Goal: Task Accomplishment & Management: Use online tool/utility

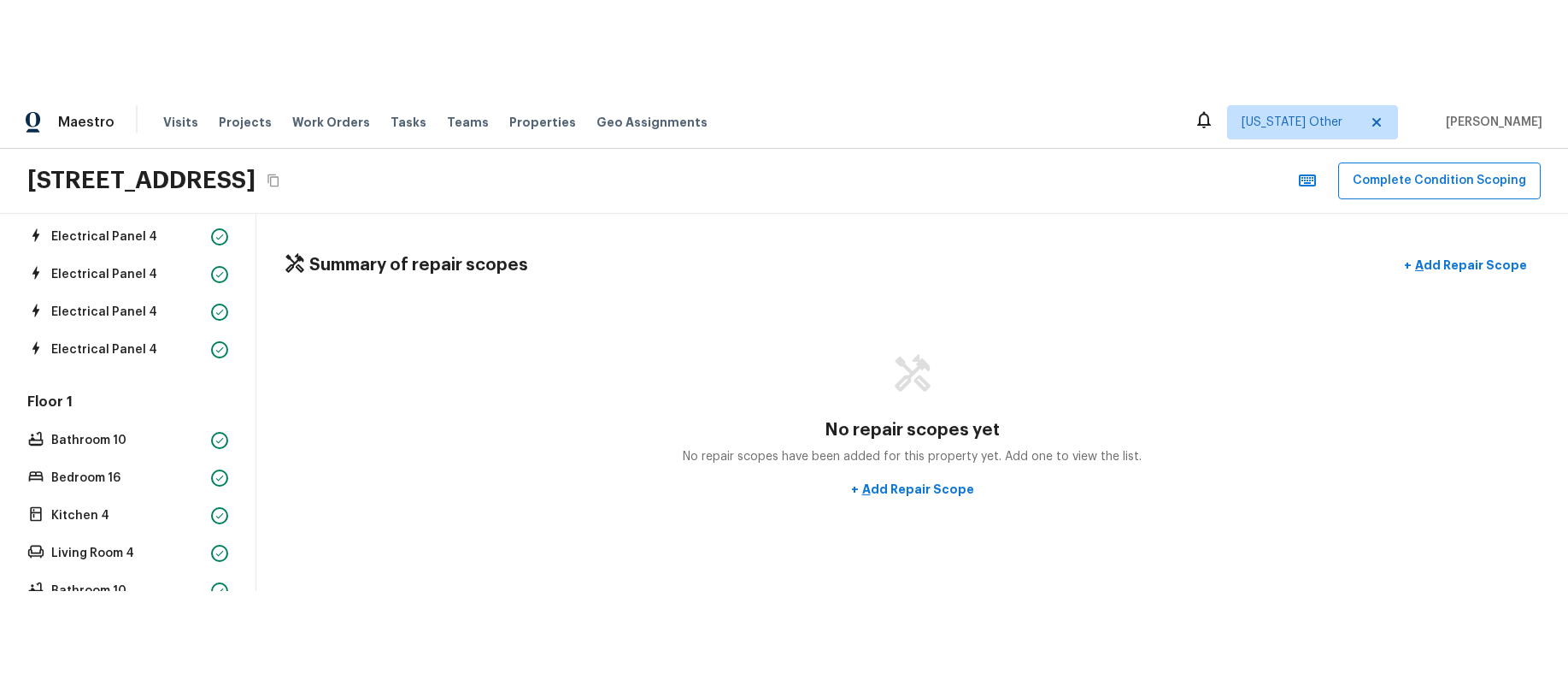
scroll to position [886, 0]
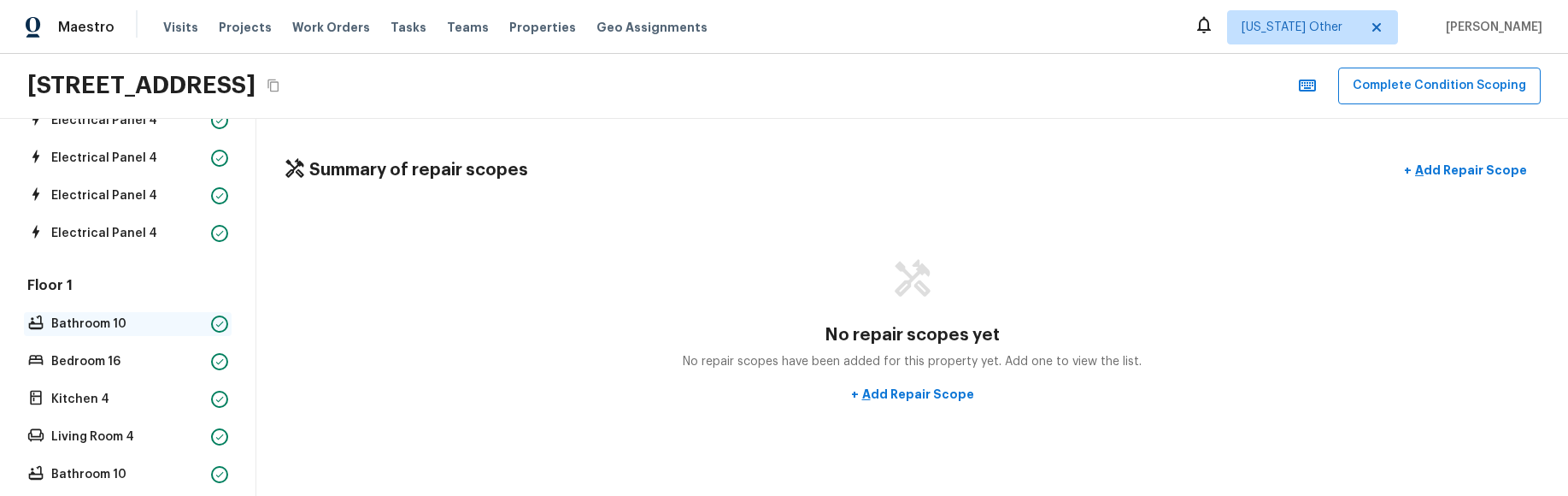
click at [123, 327] on p "Bathroom 10" at bounding box center [127, 324] width 153 height 17
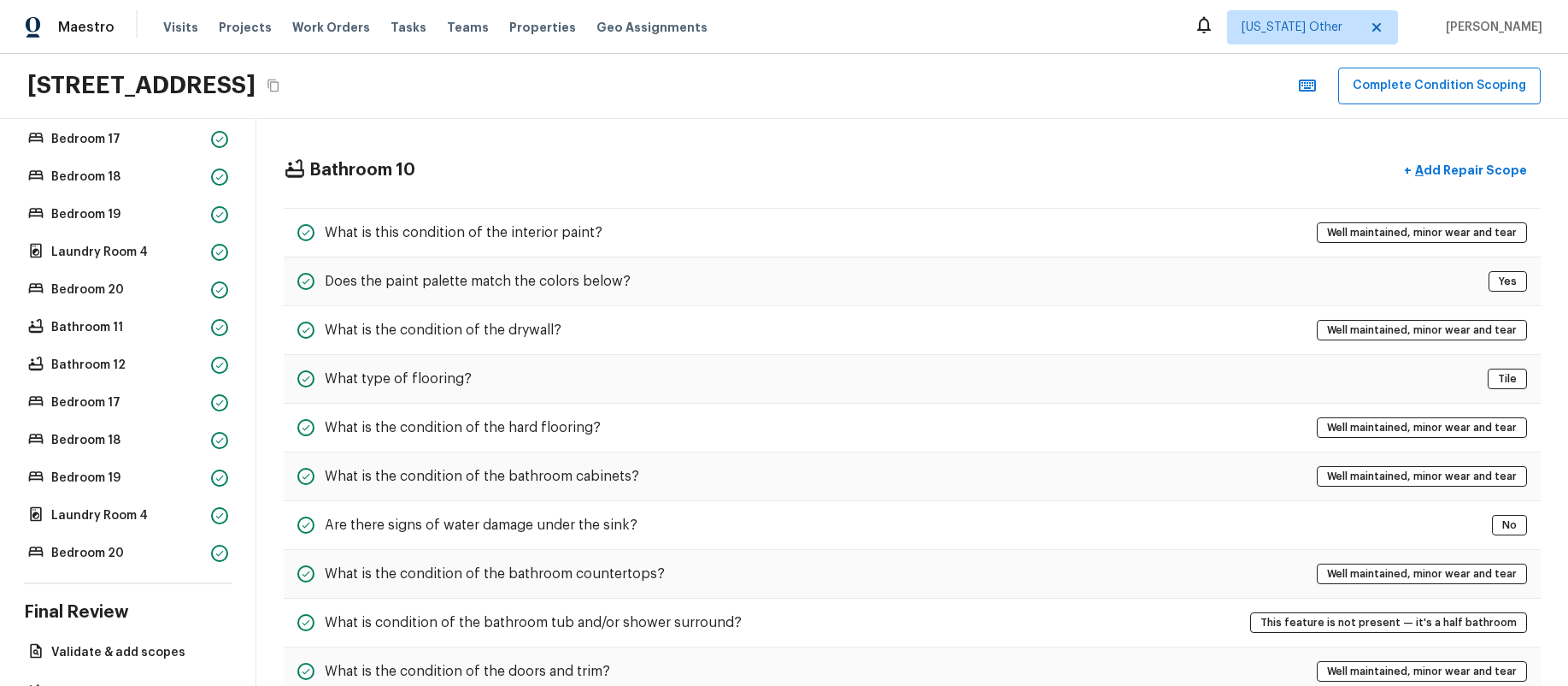
scroll to position [2531, 0]
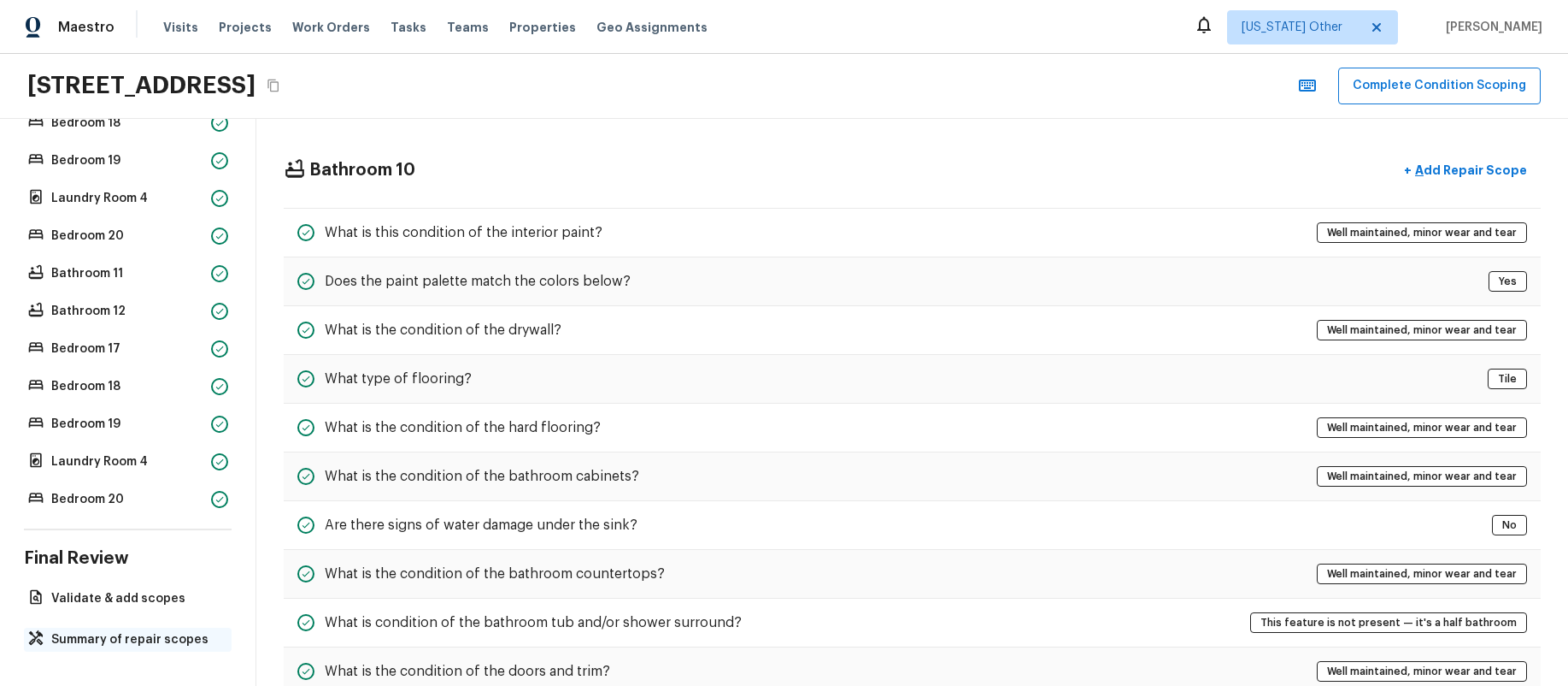
click at [145, 495] on p "Summary of repair scopes" at bounding box center [136, 639] width 170 height 17
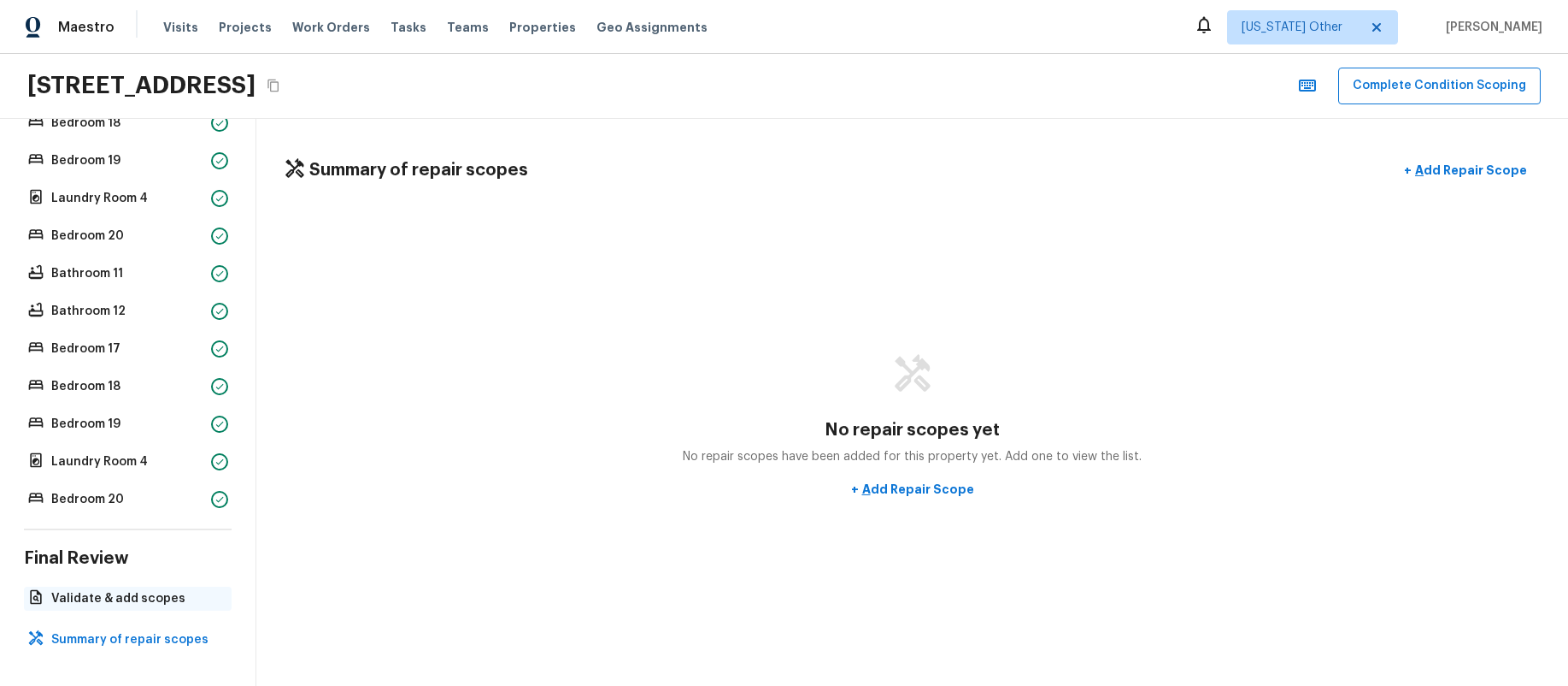
click at [146, 495] on p "Validate & add scopes" at bounding box center [136, 598] width 170 height 17
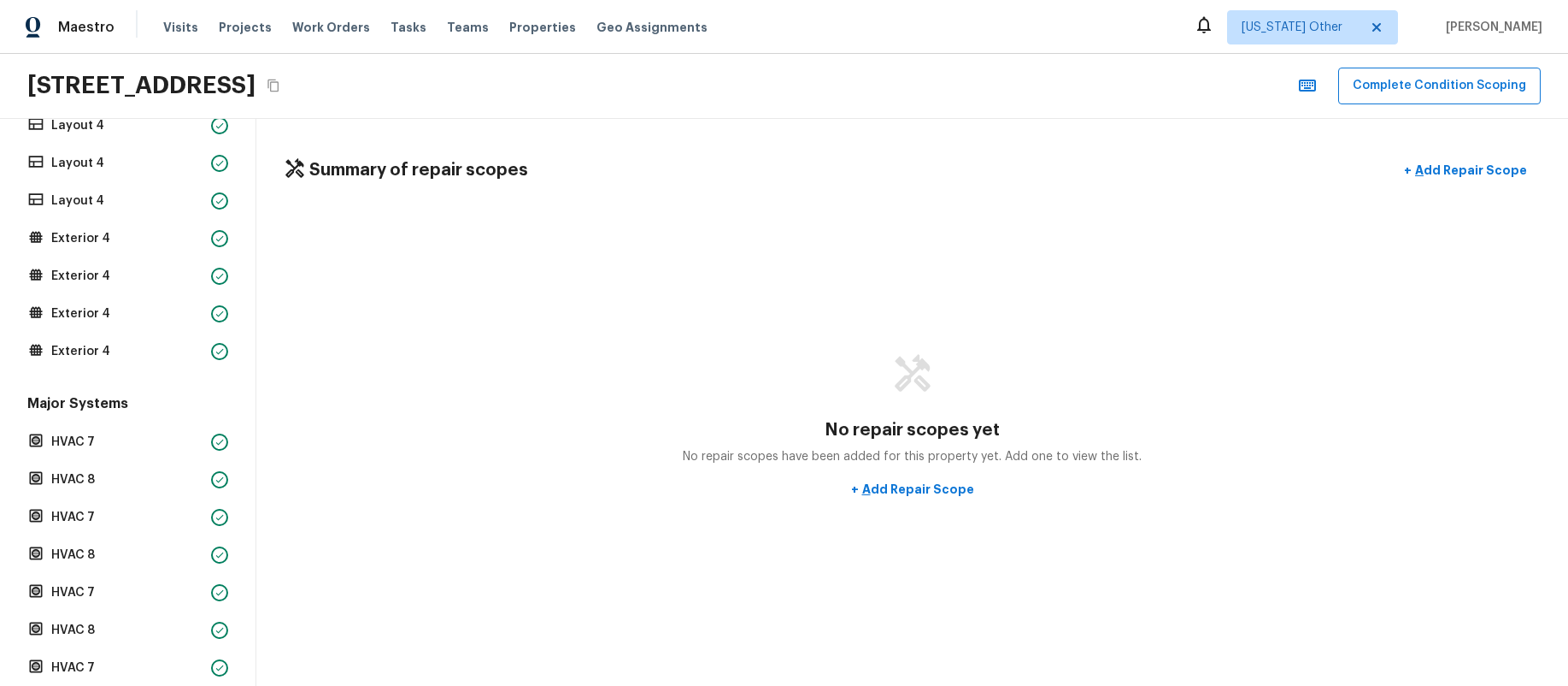
scroll to position [114, 0]
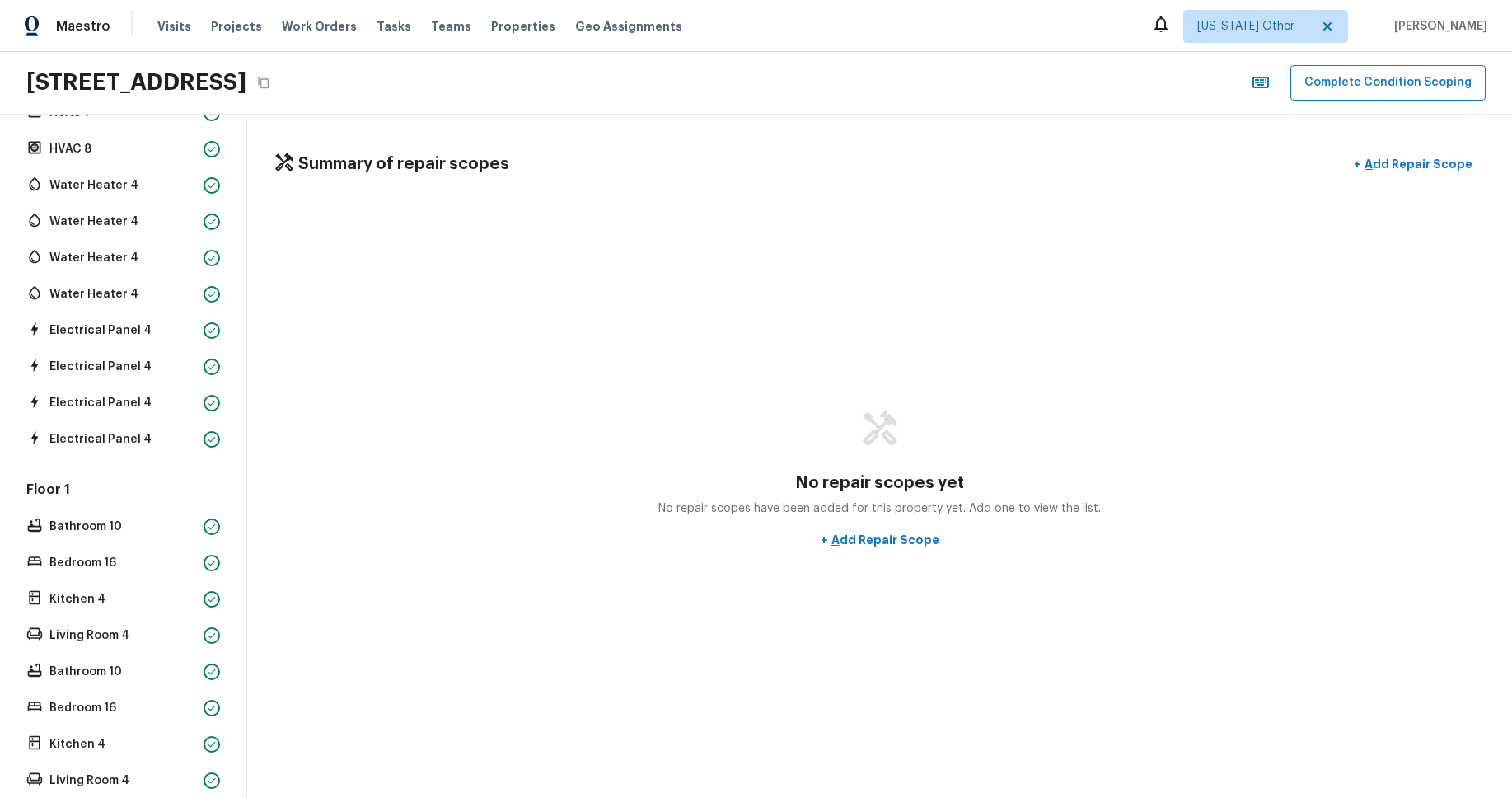
scroll to position [646, 0]
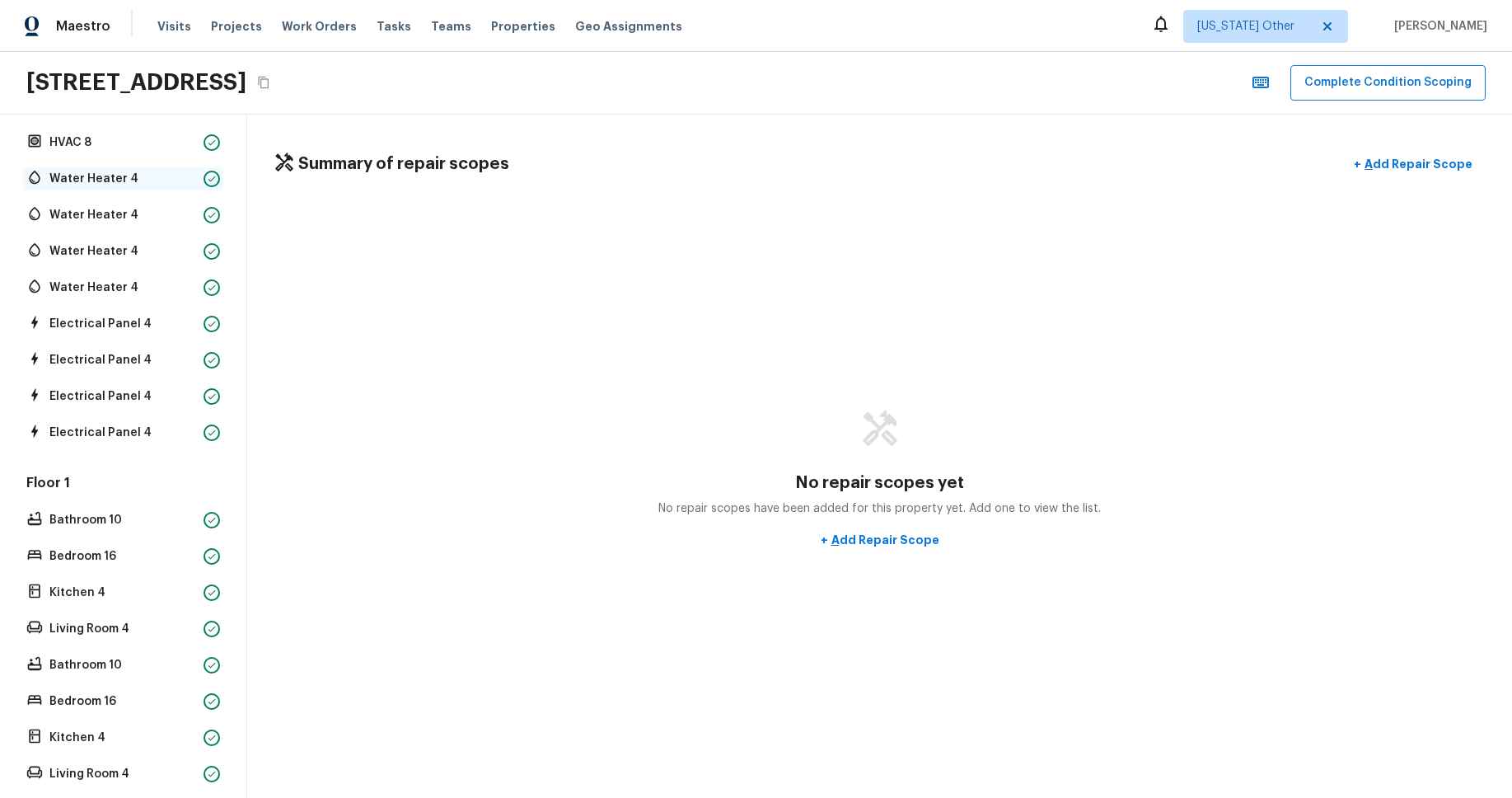
click at [95, 178] on p "Water Heater 4" at bounding box center [123, 179] width 147 height 17
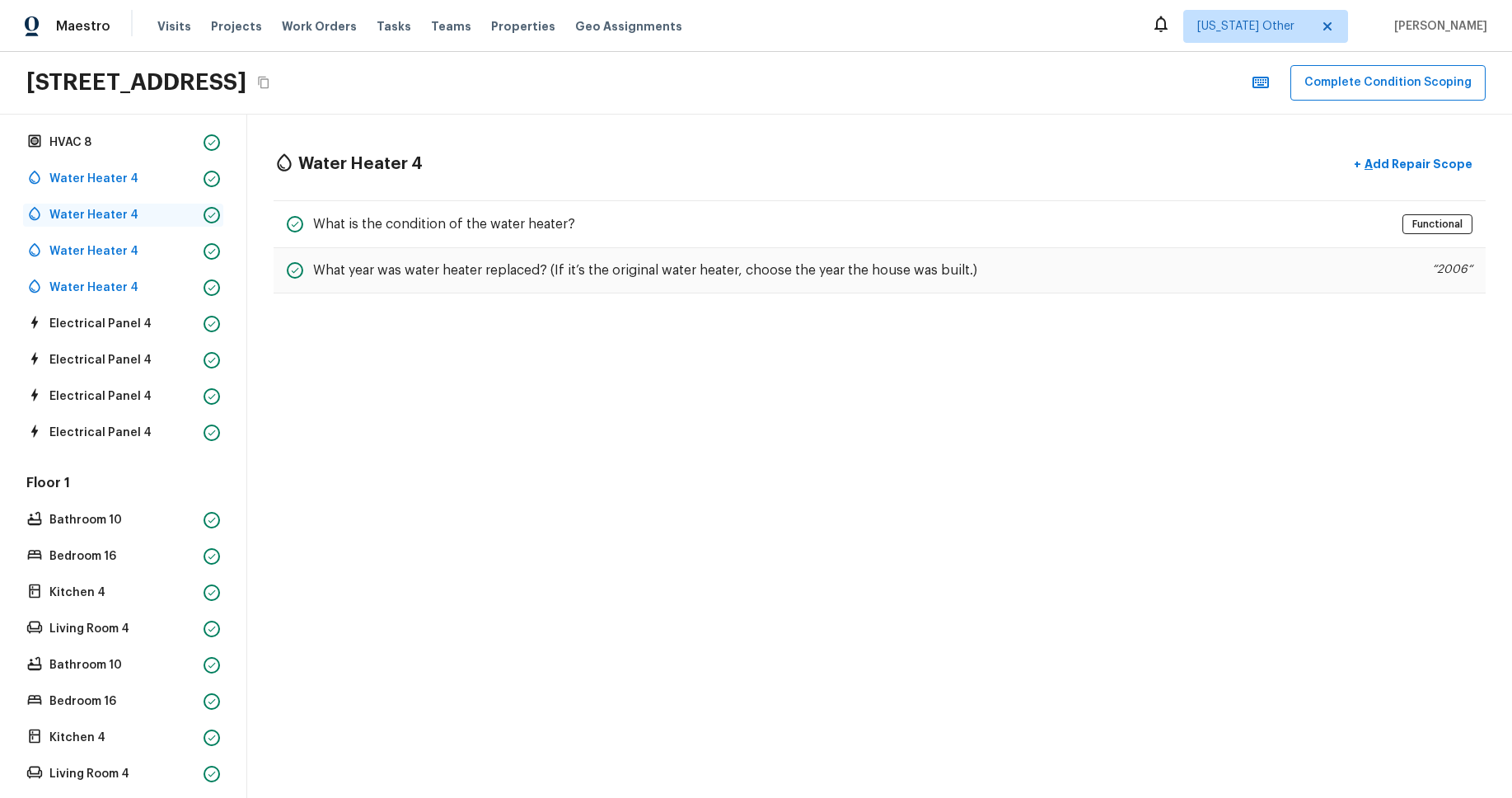
click at [99, 221] on p "Water Heater 4" at bounding box center [123, 215] width 147 height 17
click at [106, 260] on div "Water Heater 4" at bounding box center [123, 251] width 200 height 23
click at [100, 330] on p "Electrical Panel 4" at bounding box center [123, 324] width 147 height 17
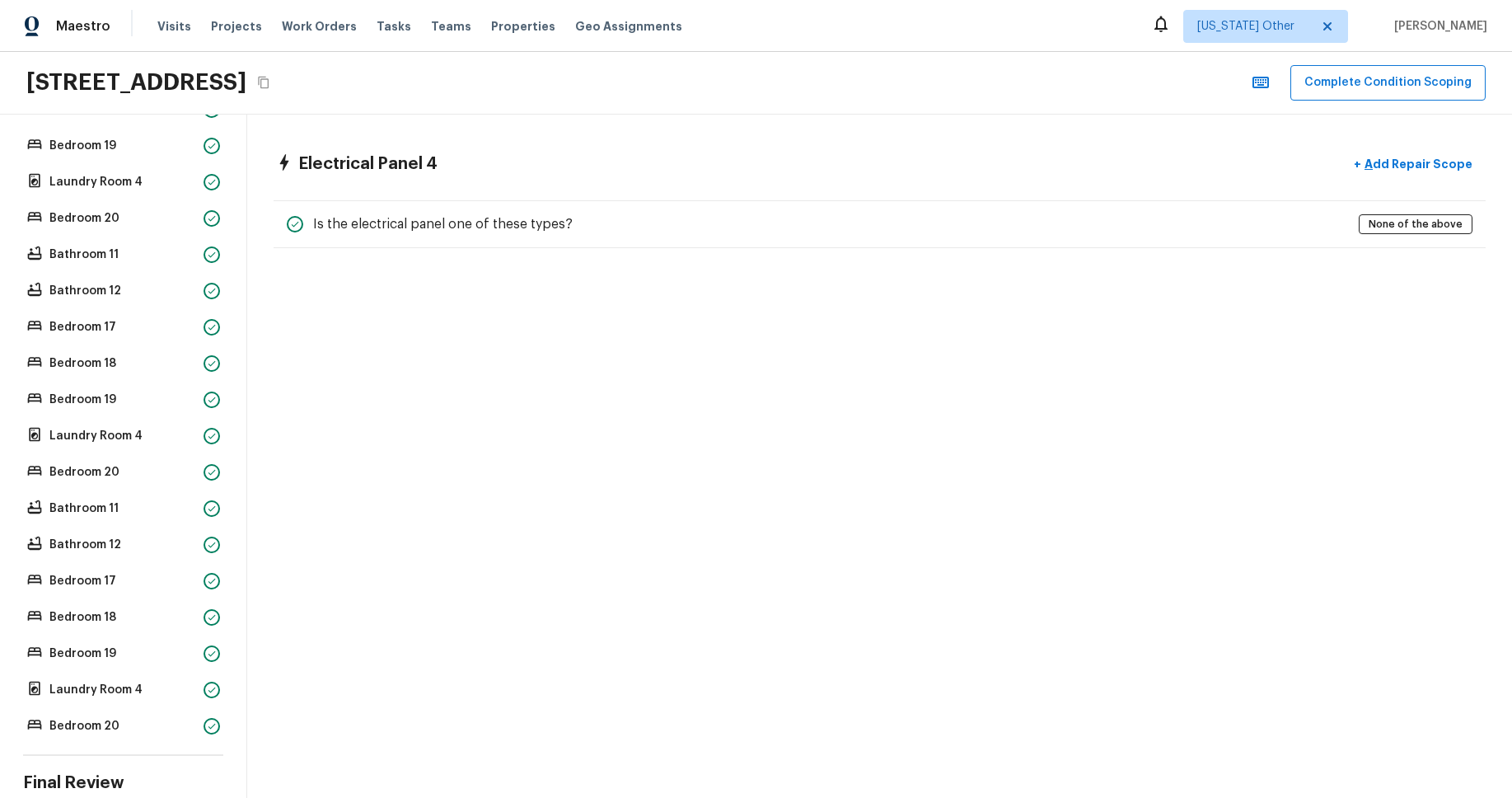
scroll to position [2303, 0]
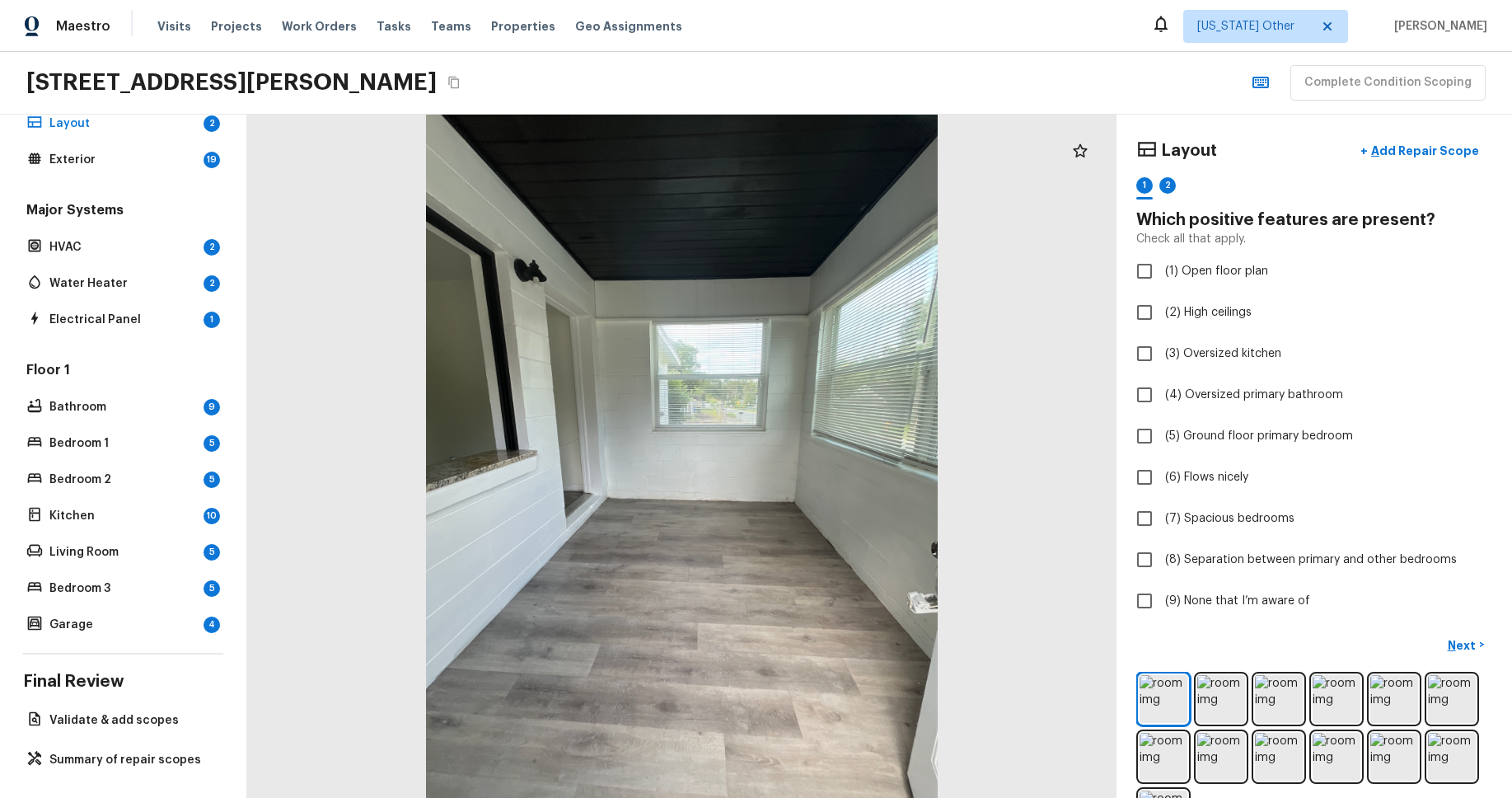
scroll to position [76, 0]
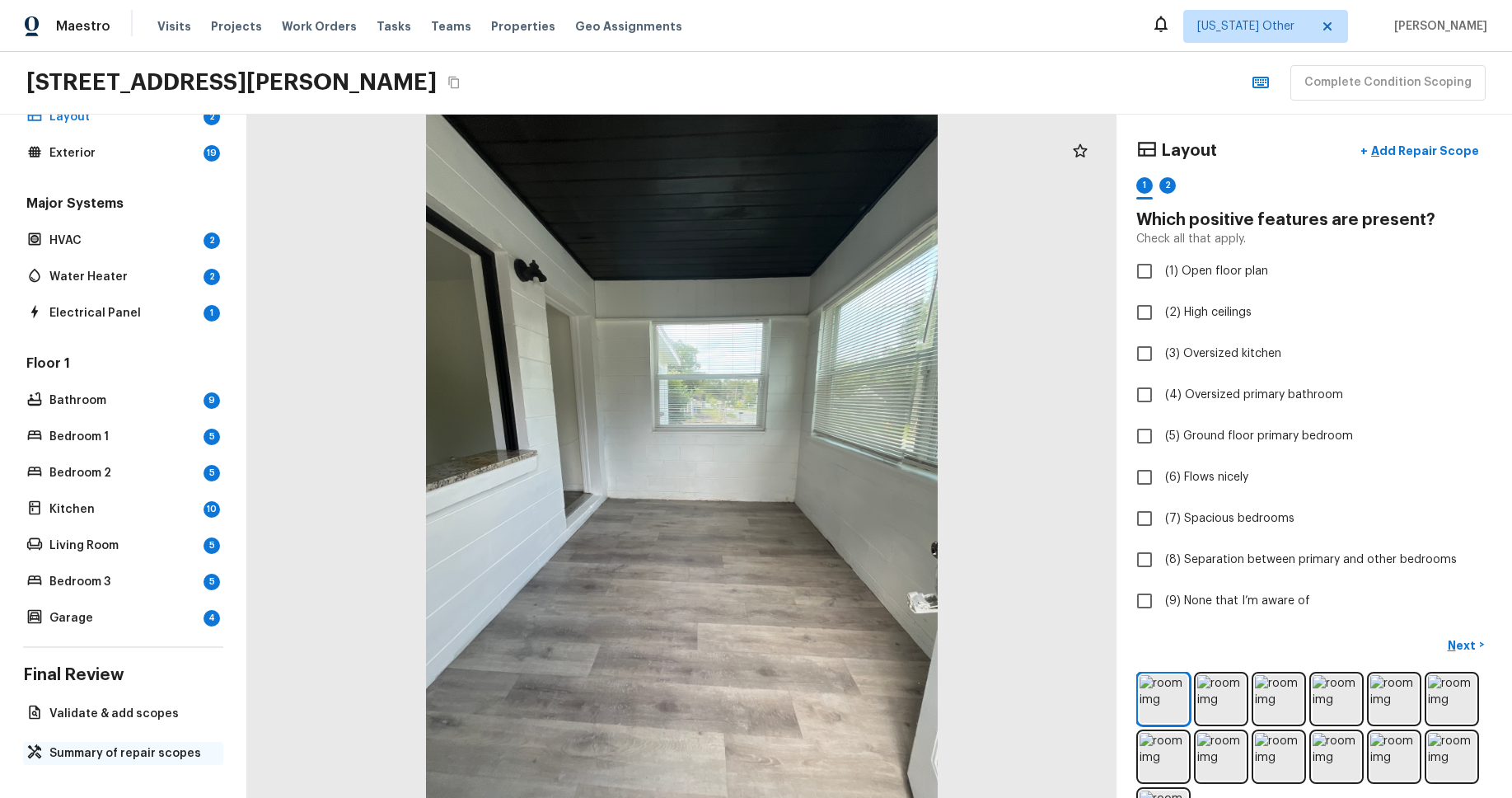
click at [154, 754] on p "Summary of repair scopes" at bounding box center [131, 752] width 164 height 17
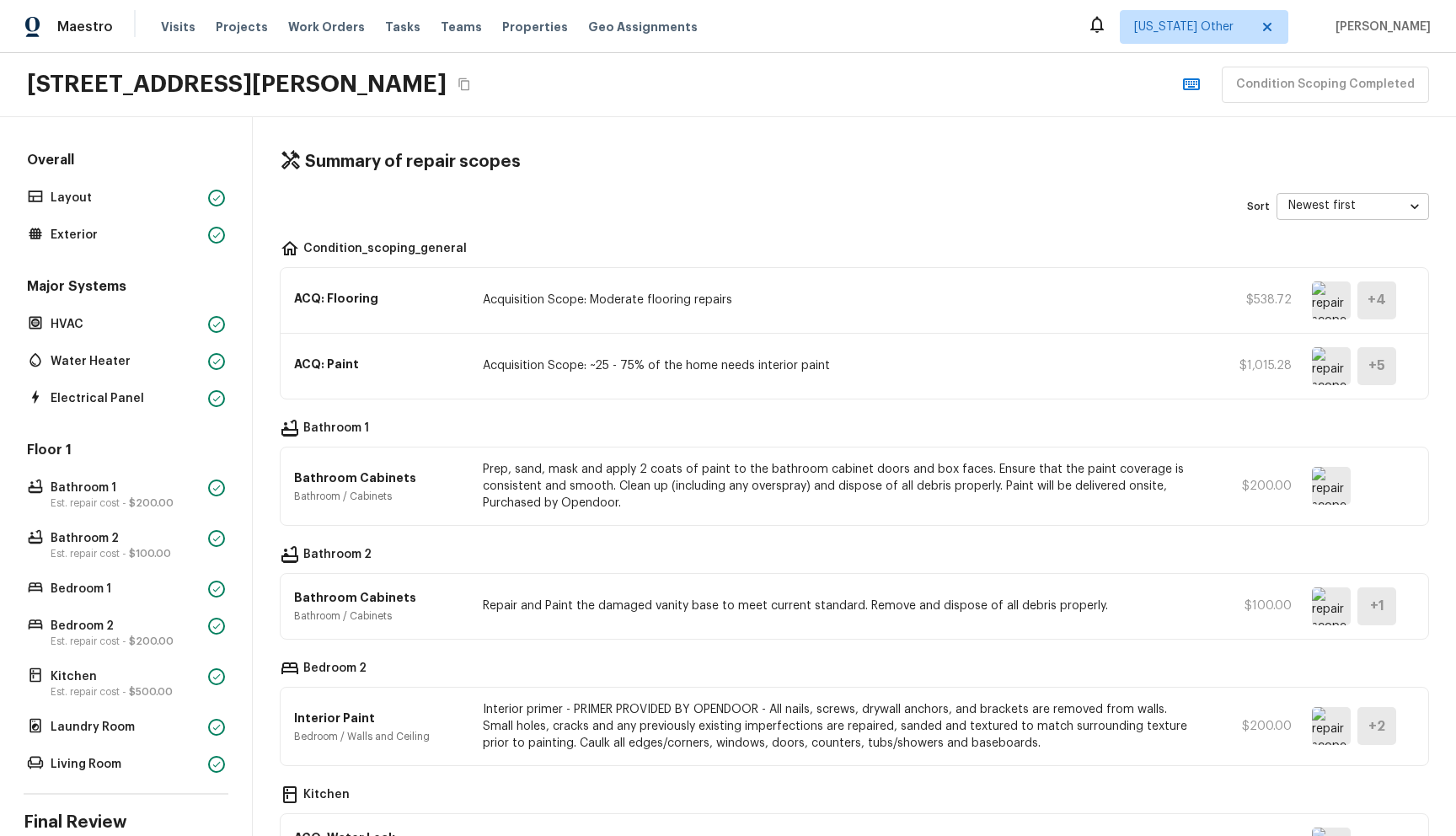
click at [854, 201] on div "Sort Newest first newestFirst ​" at bounding box center [854, 206] width 1149 height 27
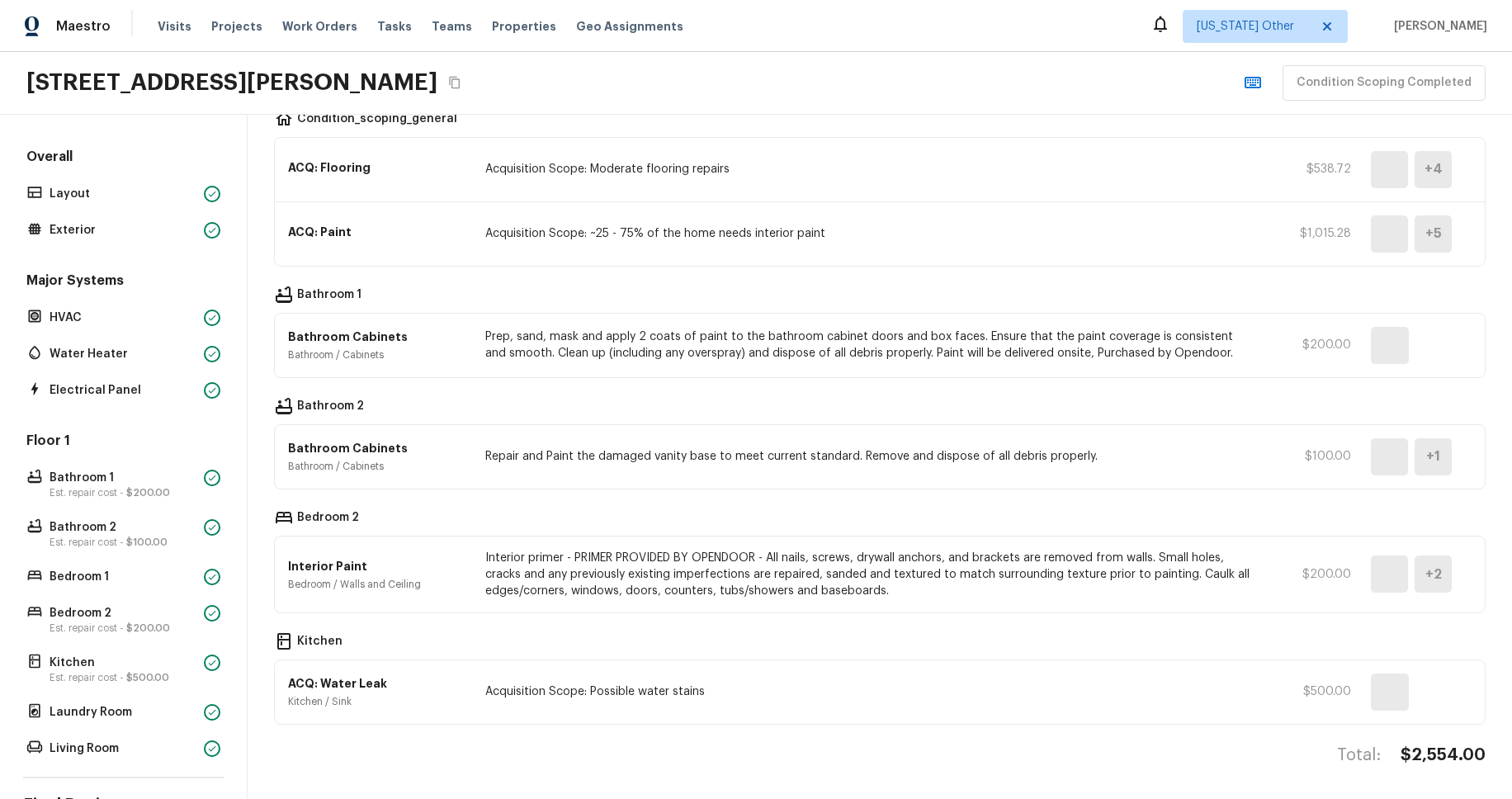
scroll to position [119, 0]
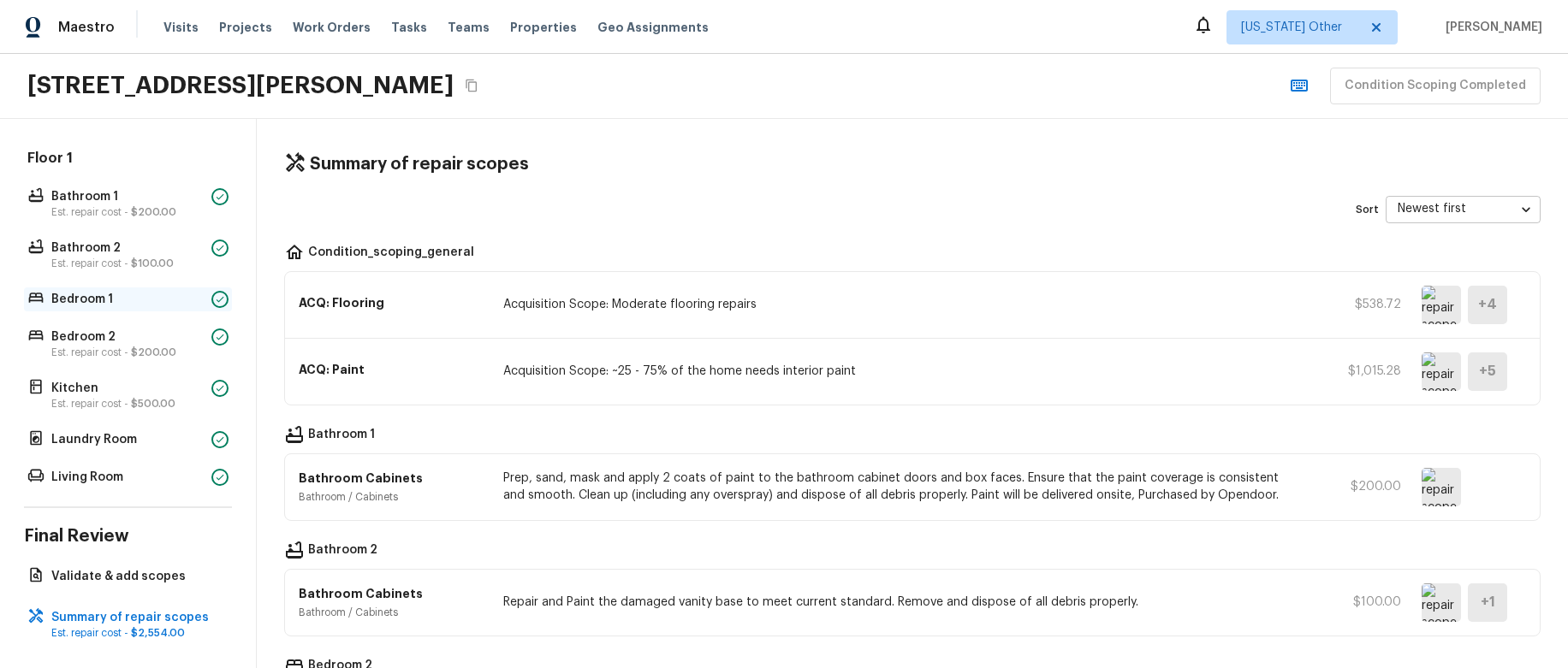
scroll to position [308, 0]
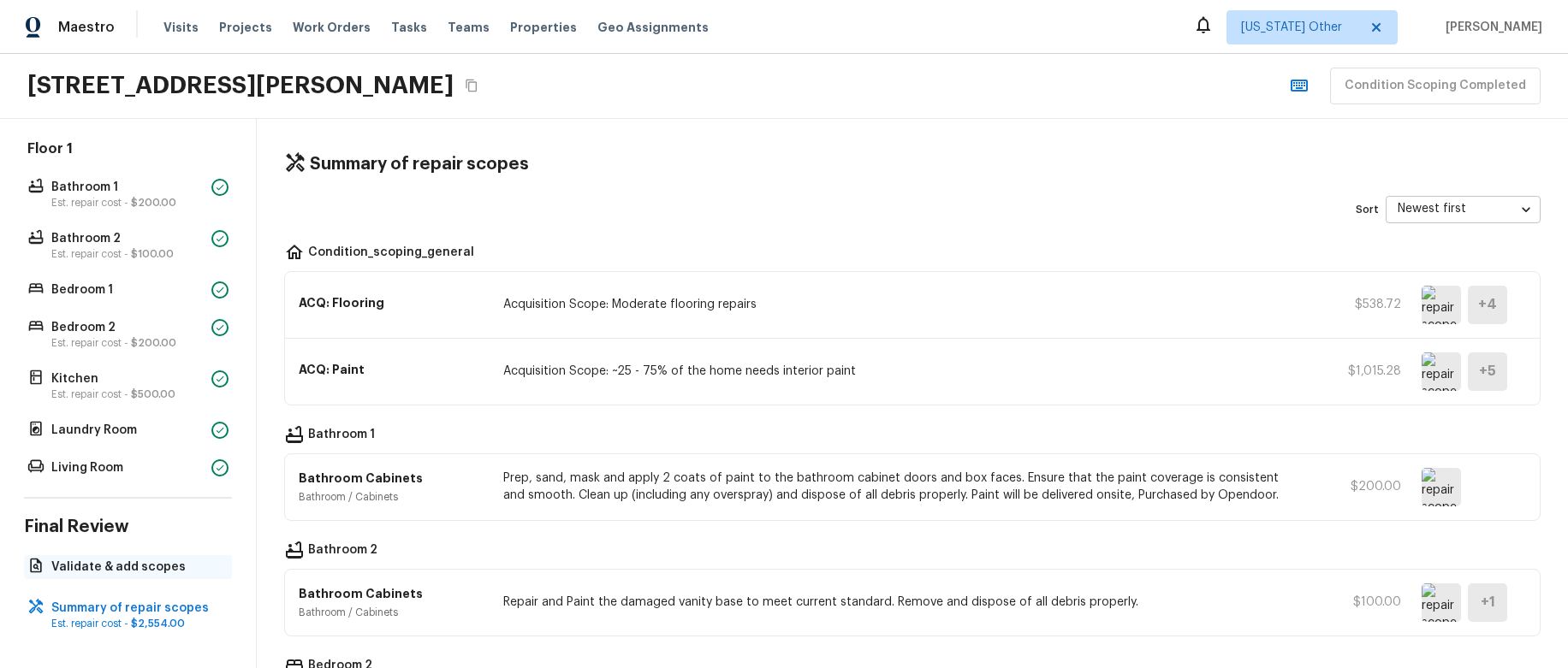
click at [140, 560] on p "Validate & add scopes" at bounding box center [136, 567] width 170 height 17
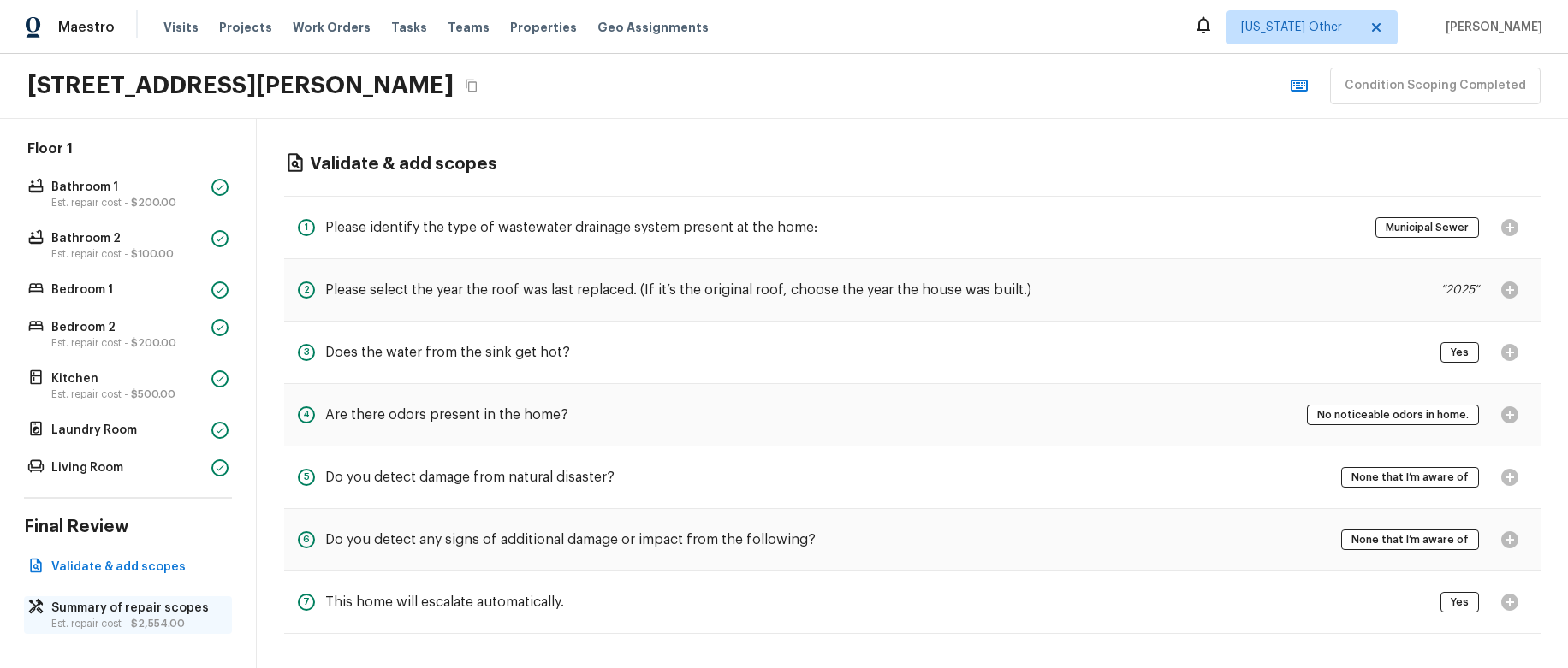
click at [114, 610] on p "Summary of repair scopes" at bounding box center [136, 608] width 170 height 17
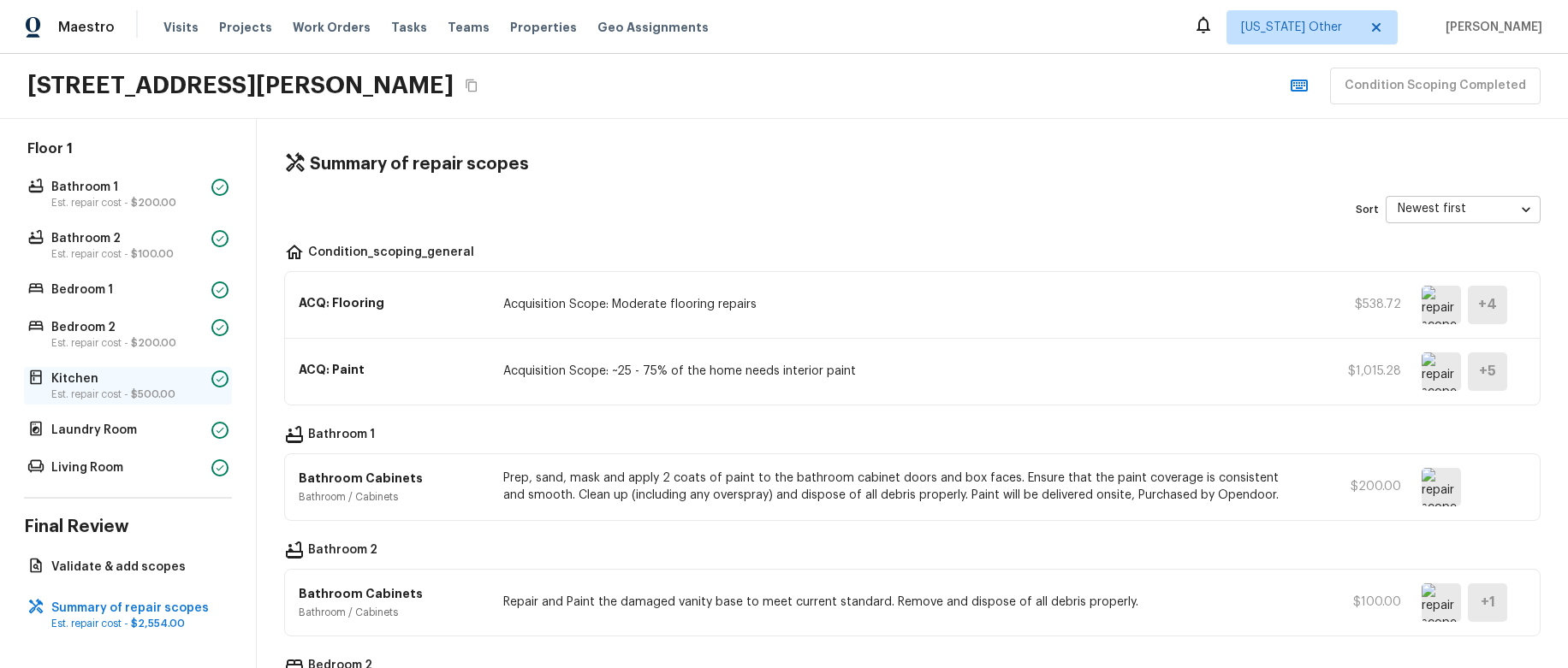
click at [157, 394] on span "$500.00" at bounding box center [153, 394] width 45 height 10
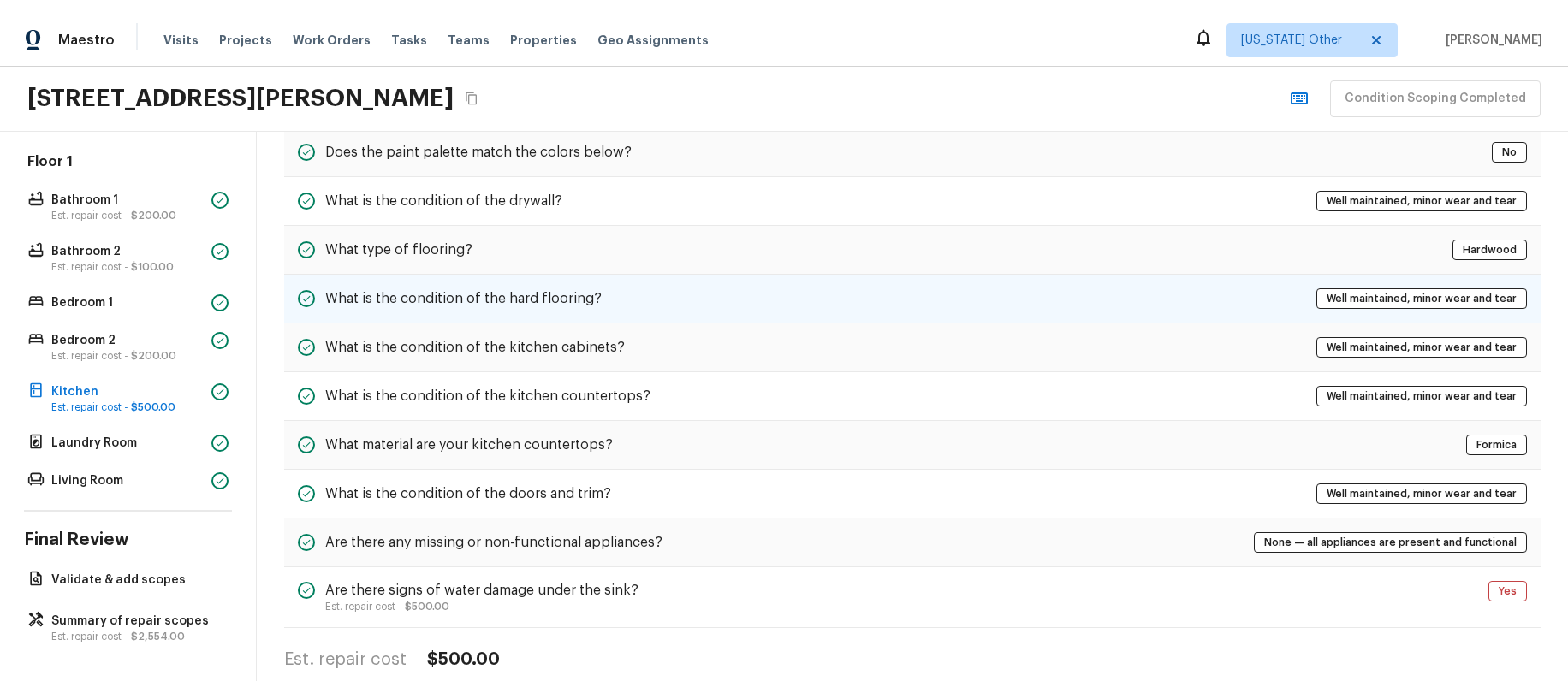
scroll to position [154, 0]
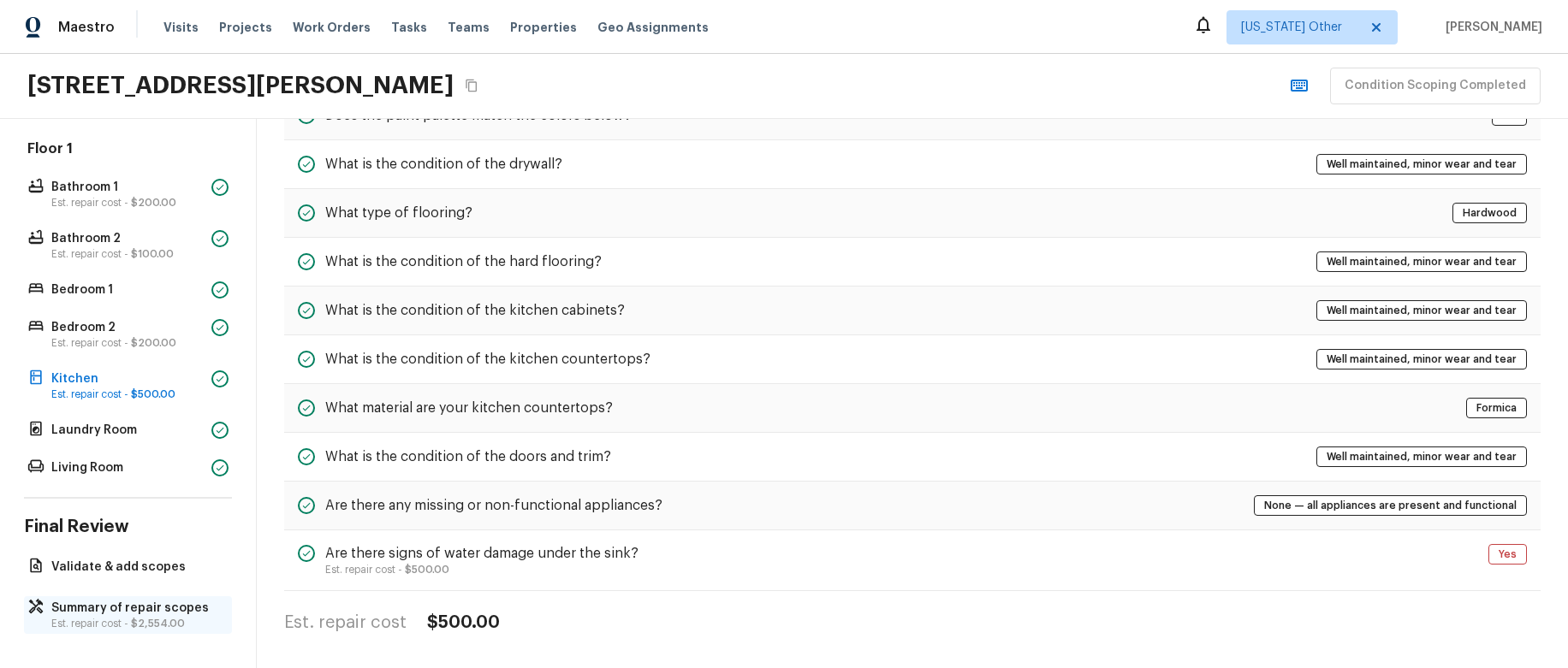
click at [158, 604] on p "Summary of repair scopes" at bounding box center [136, 608] width 170 height 17
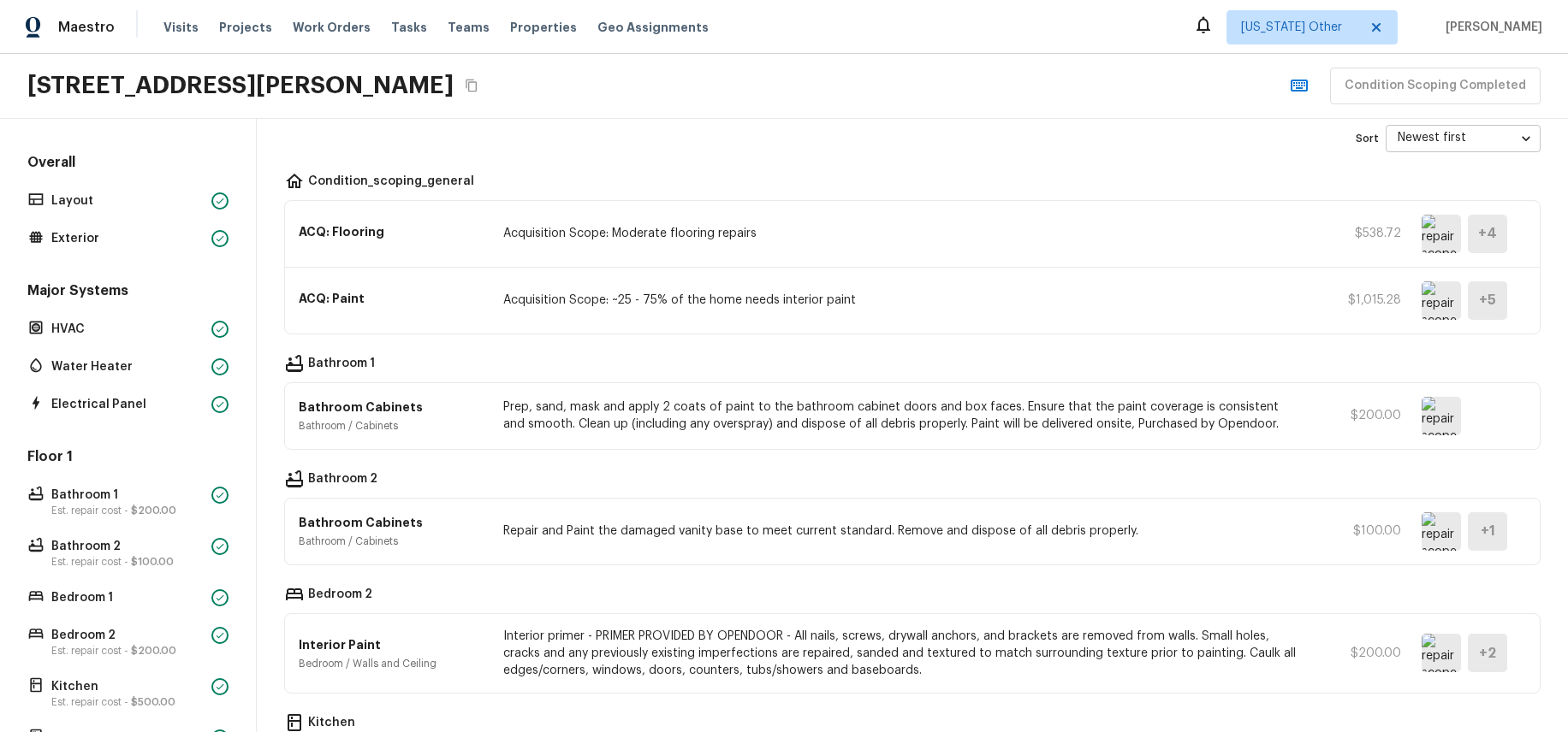
scroll to position [0, 0]
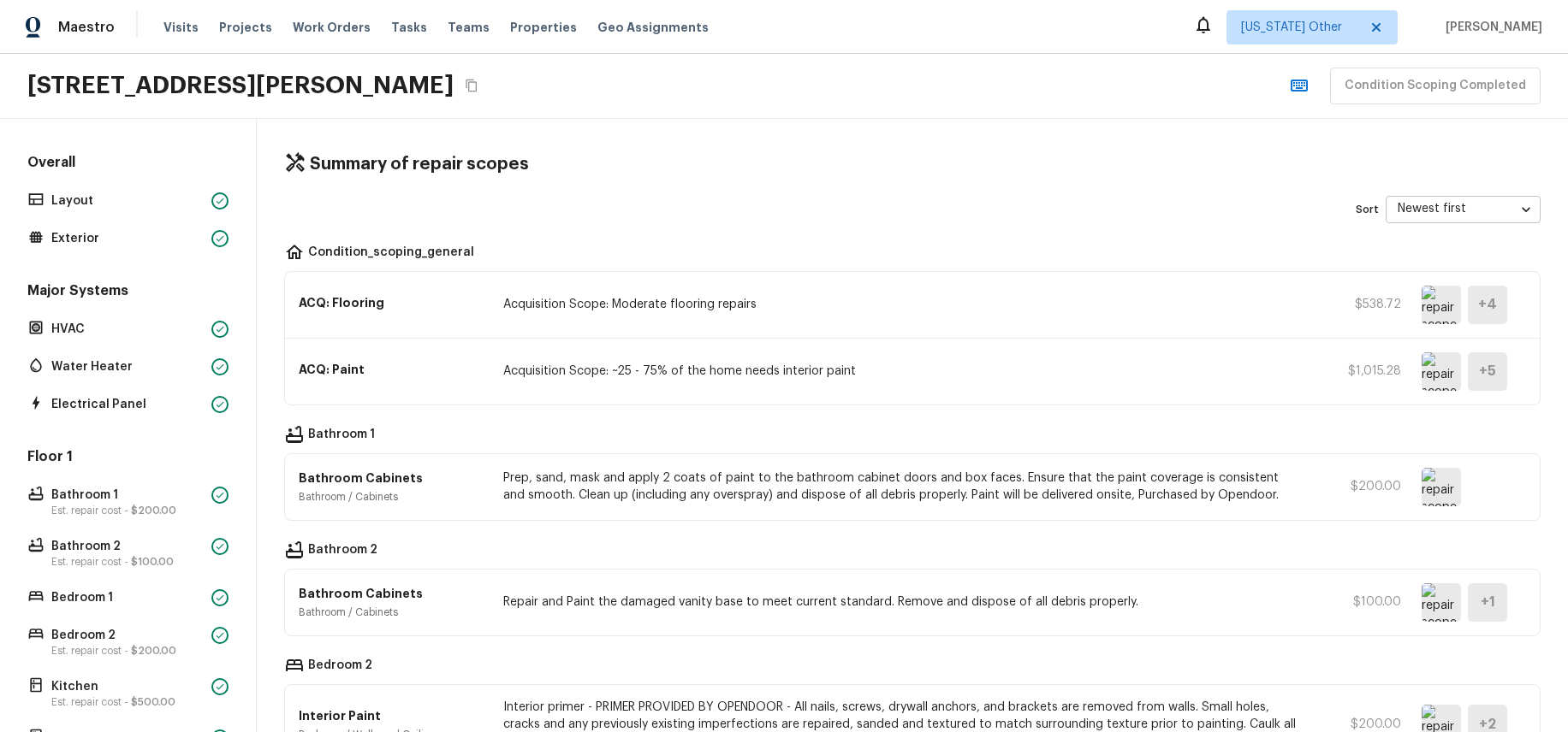
click at [857, 234] on div "Summary of repair scopes Sort Newest first newestFirst ​ Condition_scoping_gene…" at bounding box center [912, 426] width 1311 height 614
click at [434, 253] on p "Condition_scoping_general" at bounding box center [391, 254] width 166 height 21
drag, startPoint x: 434, startPoint y: 253, endPoint x: 504, endPoint y: 257, distance: 70.1
click at [434, 253] on p "Condition_scoping_general" at bounding box center [391, 254] width 166 height 21
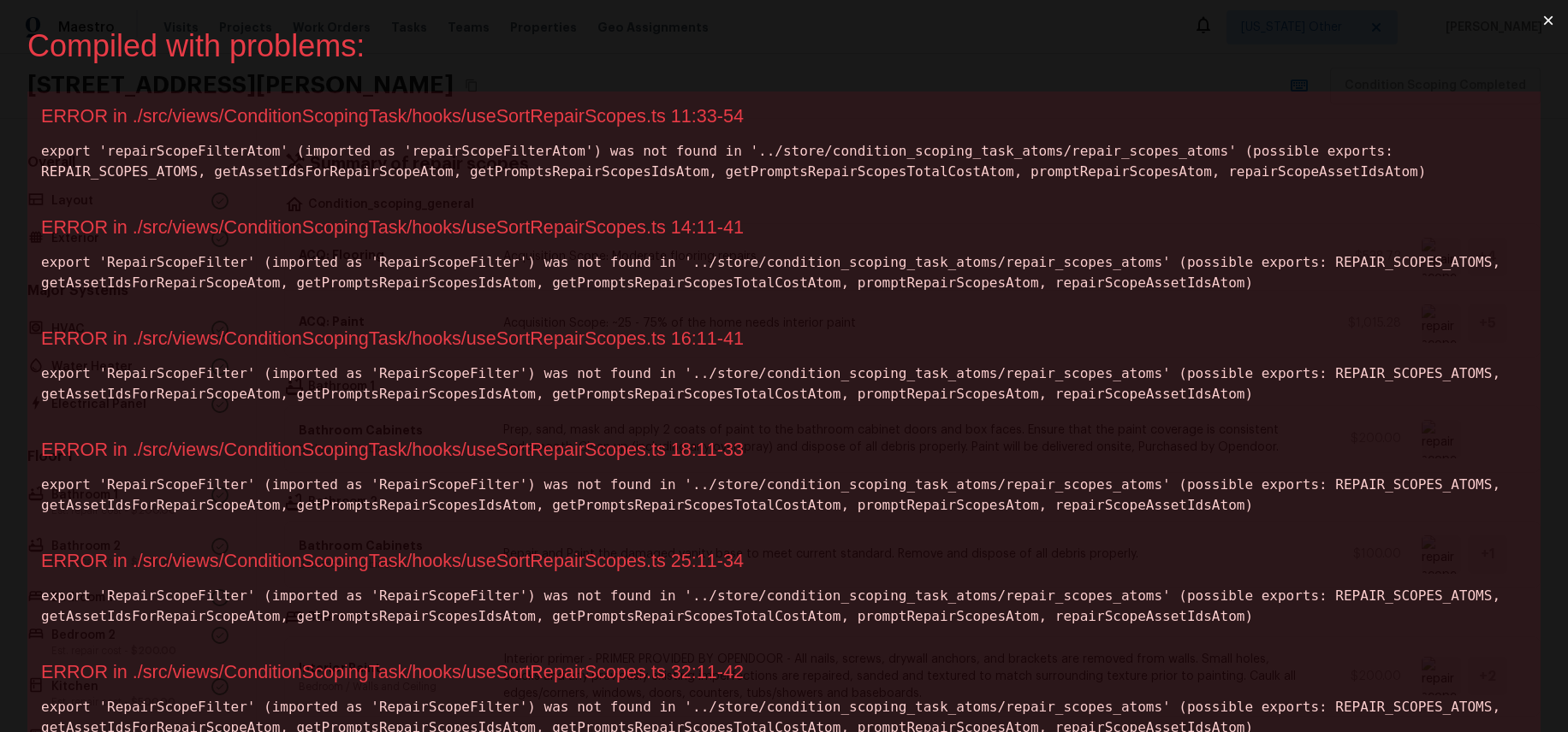
click at [565, 121] on div "ERROR in ./src/views/ConditionScopingTask/hooks/useSortRepairScopes.ts 11:33-54" at bounding box center [783, 117] width 1485 height 22
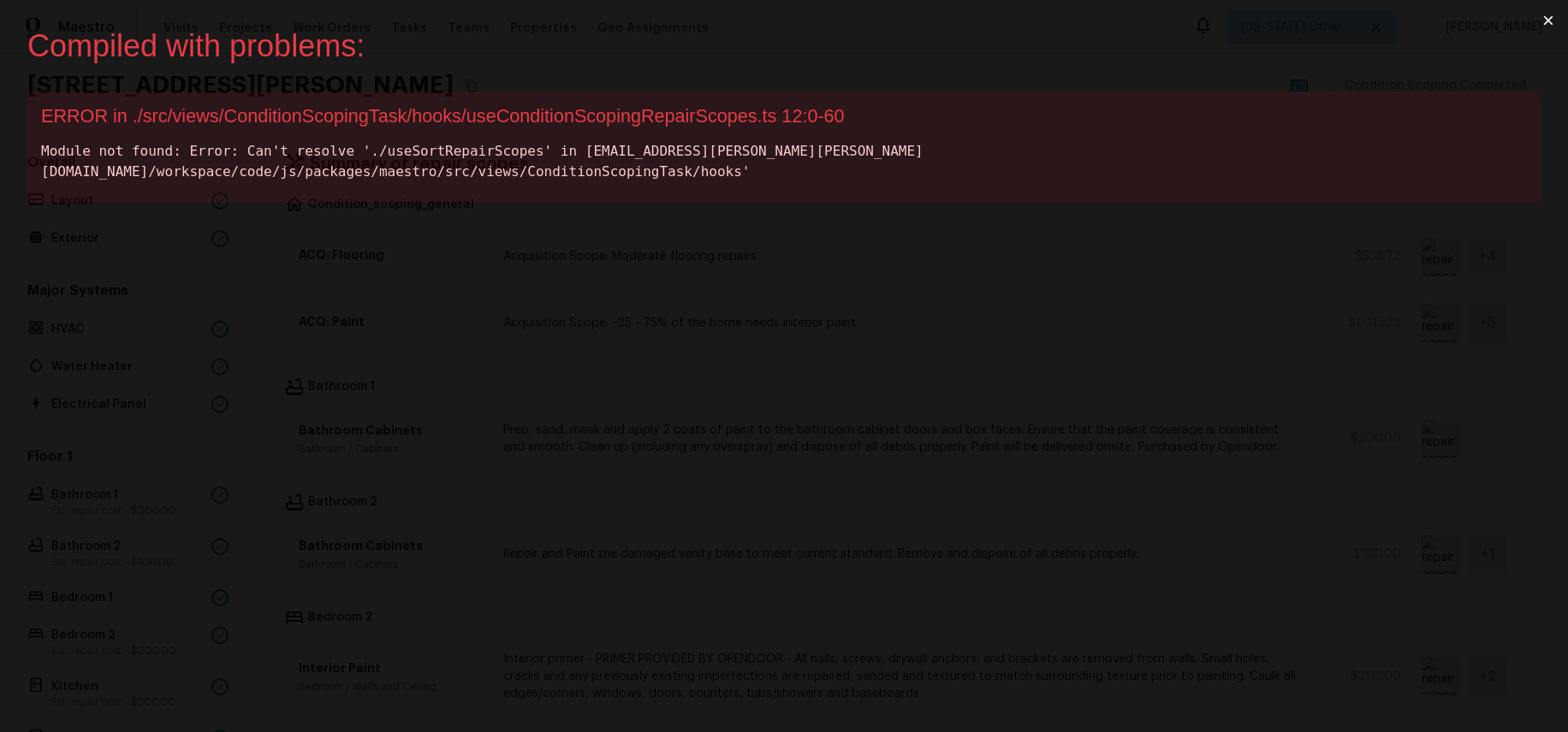
click at [672, 107] on div "ERROR in ./src/views/ConditionScopingTask/hooks/useConditionScopingRepairScopes…" at bounding box center [783, 117] width 1485 height 22
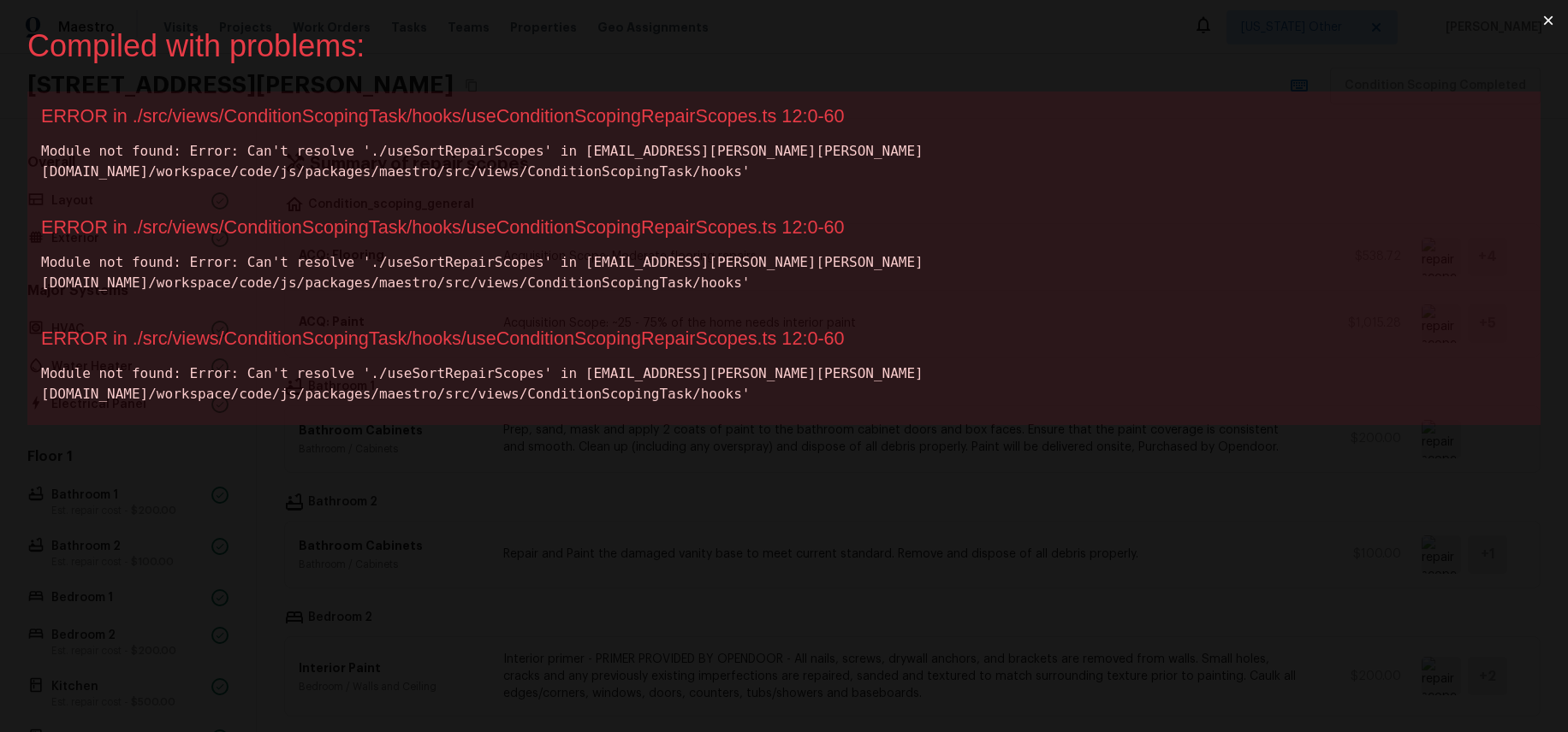
click at [695, 120] on div "ERROR in ./src/views/ConditionScopingTask/hooks/useConditionScopingRepairScopes…" at bounding box center [783, 117] width 1485 height 22
drag, startPoint x: 695, startPoint y: 120, endPoint x: 739, endPoint y: 127, distance: 44.6
click at [695, 120] on div "ERROR in ./src/views/ConditionScopingTask/hooks/useConditionScopingRepairScopes…" at bounding box center [783, 117] width 1485 height 22
copy div "useConditionScopingRepairScopes"
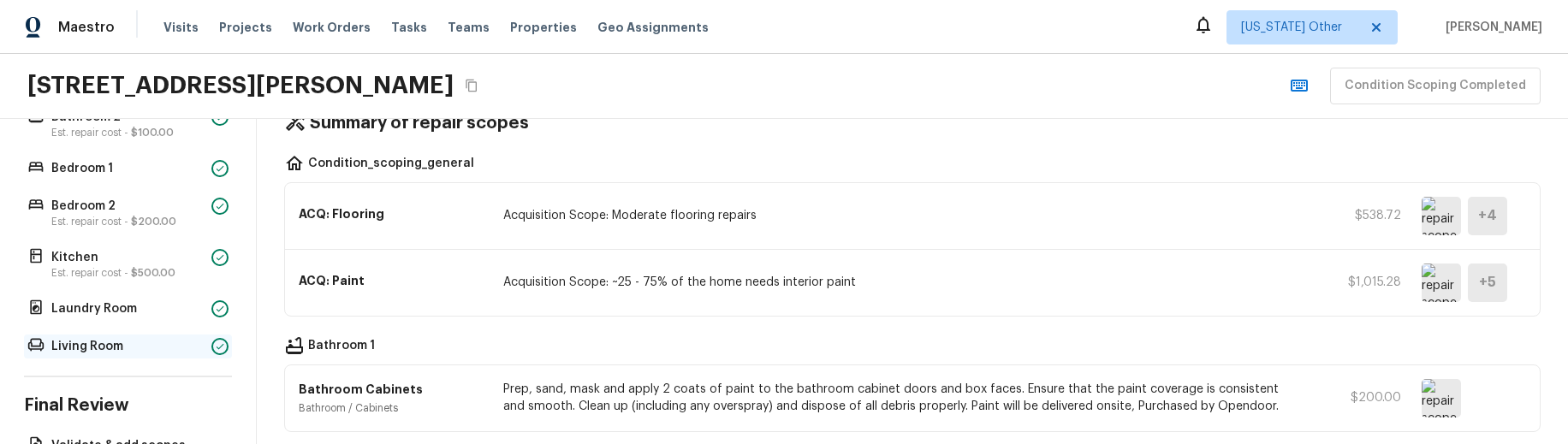
scroll to position [531, 0]
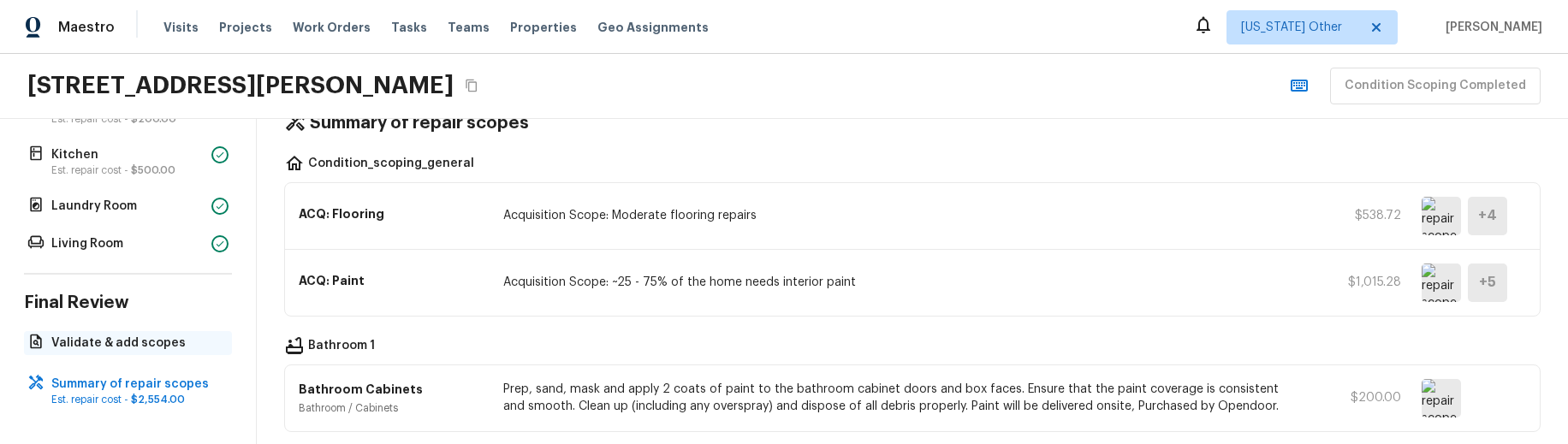
click at [92, 341] on p "Validate & add scopes" at bounding box center [136, 342] width 170 height 17
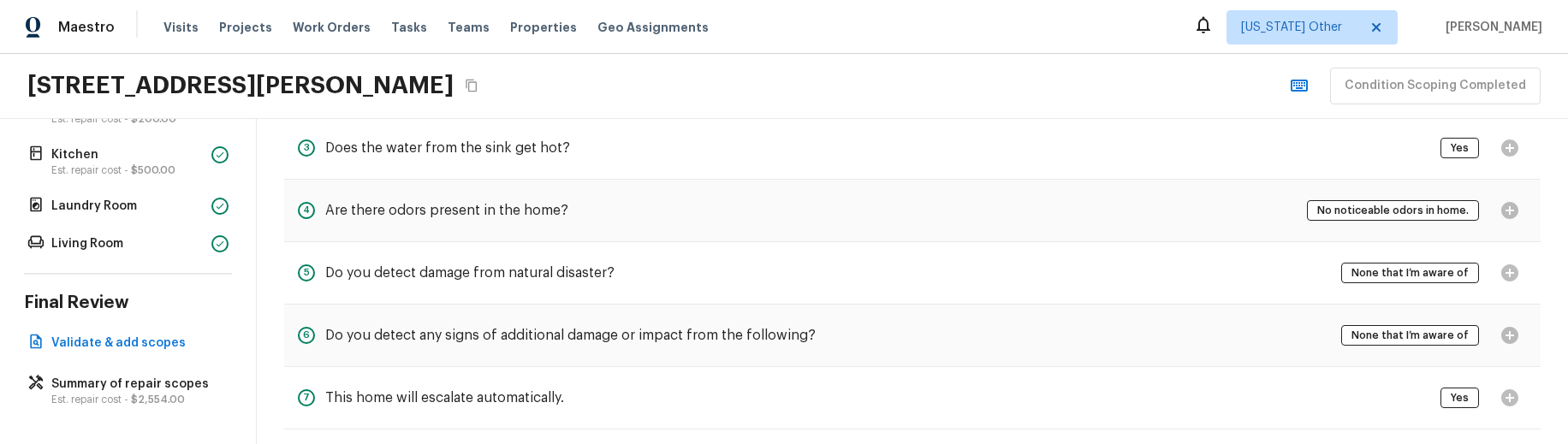
scroll to position [194, 0]
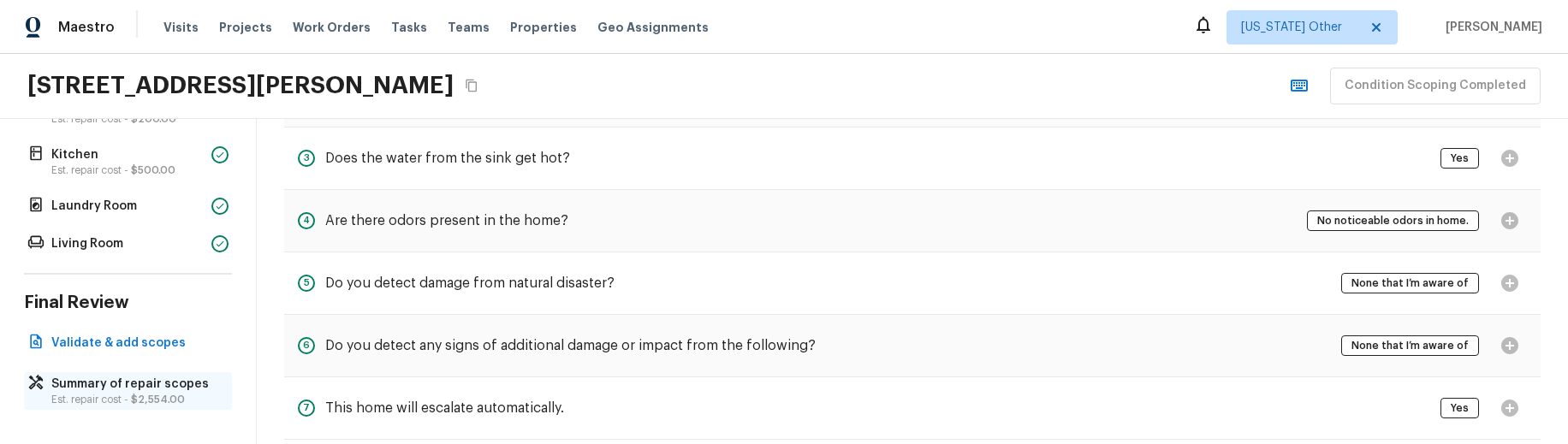
click at [152, 378] on p "Summary of repair scopes" at bounding box center [136, 384] width 170 height 17
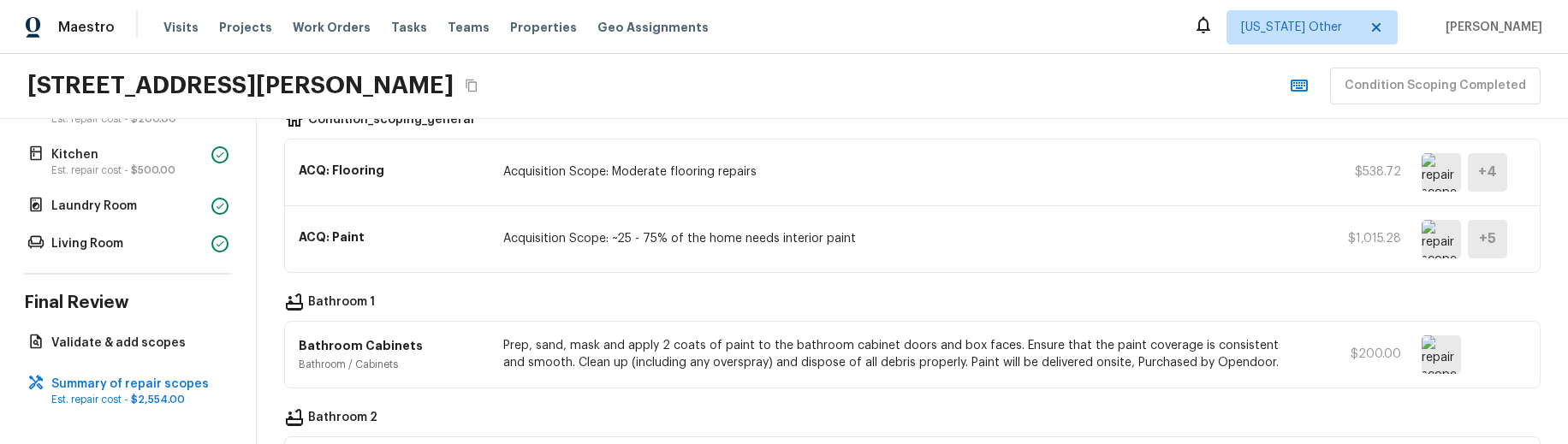
scroll to position [0, 0]
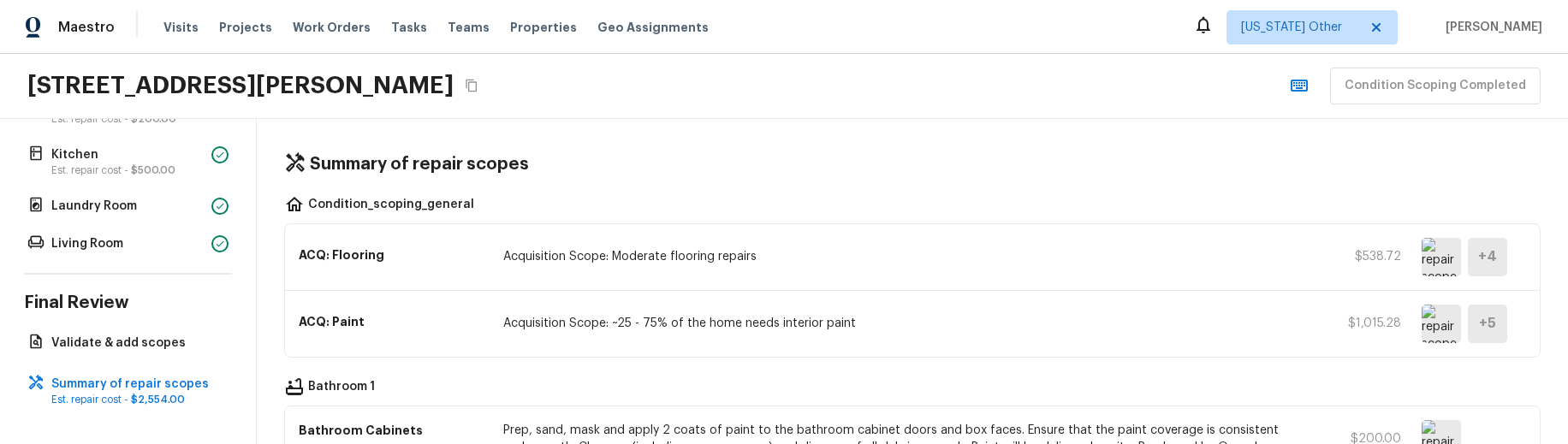
click at [444, 206] on p "Condition_scoping_general" at bounding box center [391, 206] width 166 height 21
copy p "Condition_scoping_general"
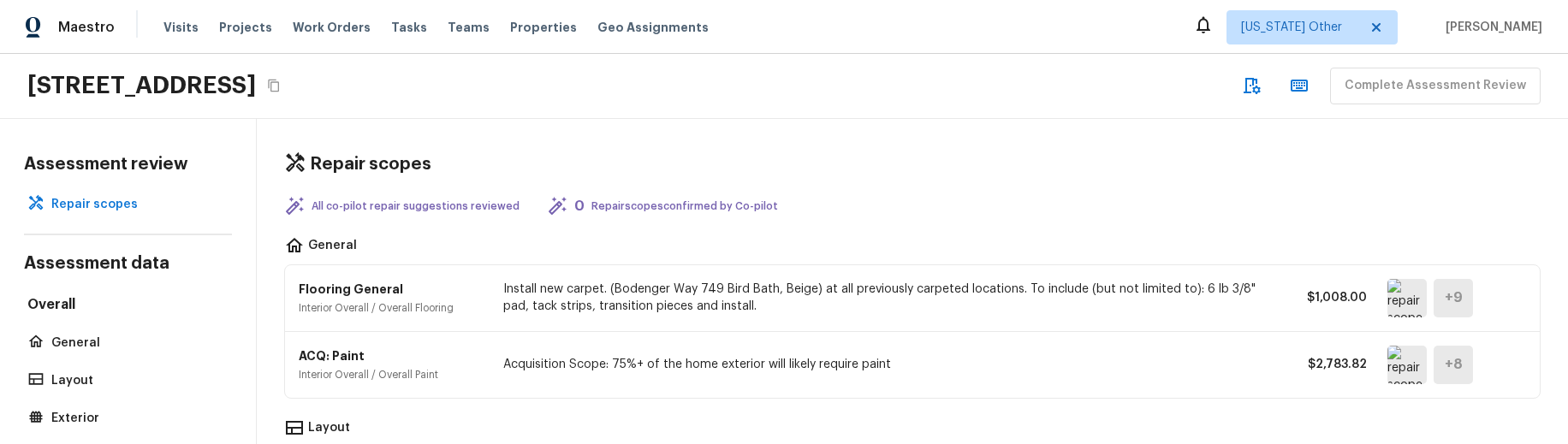
click at [235, 376] on div "Assessment review Repair scopes Assessment data Overall General Layout Exterior…" at bounding box center [128, 281] width 257 height 325
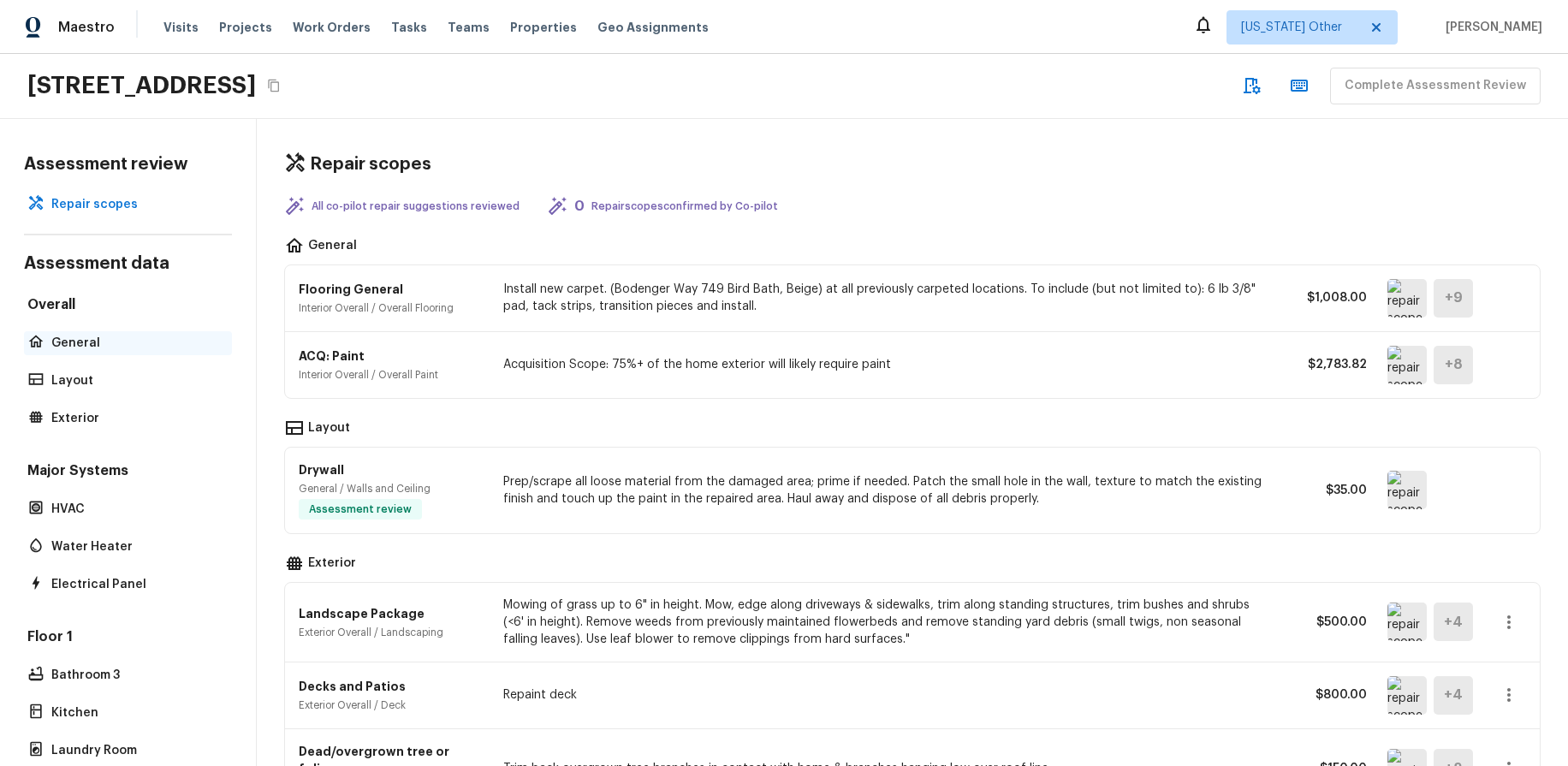
click at [64, 336] on p "General" at bounding box center [136, 342] width 170 height 17
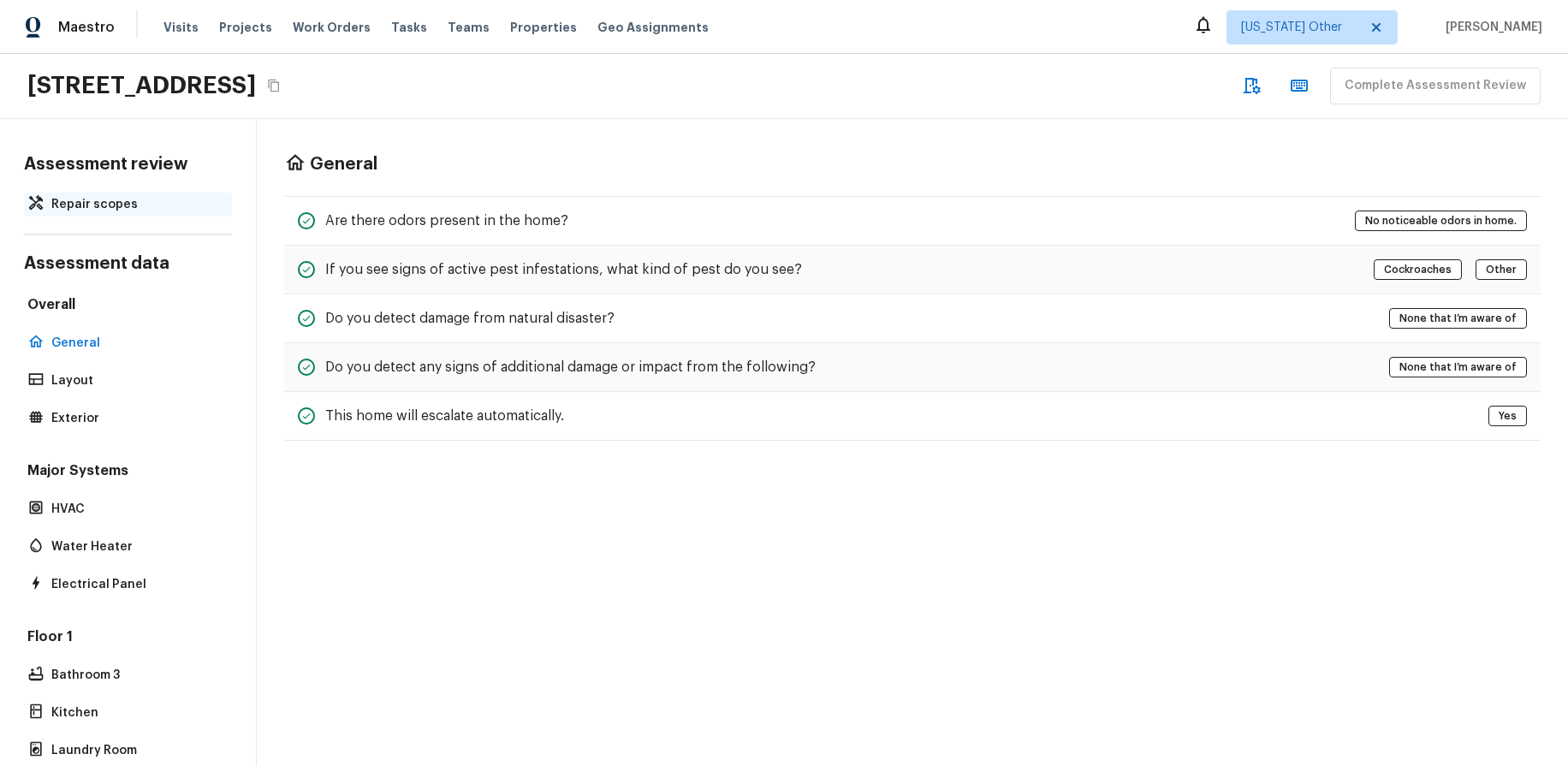
click at [96, 206] on p "Repair scopes" at bounding box center [136, 204] width 170 height 17
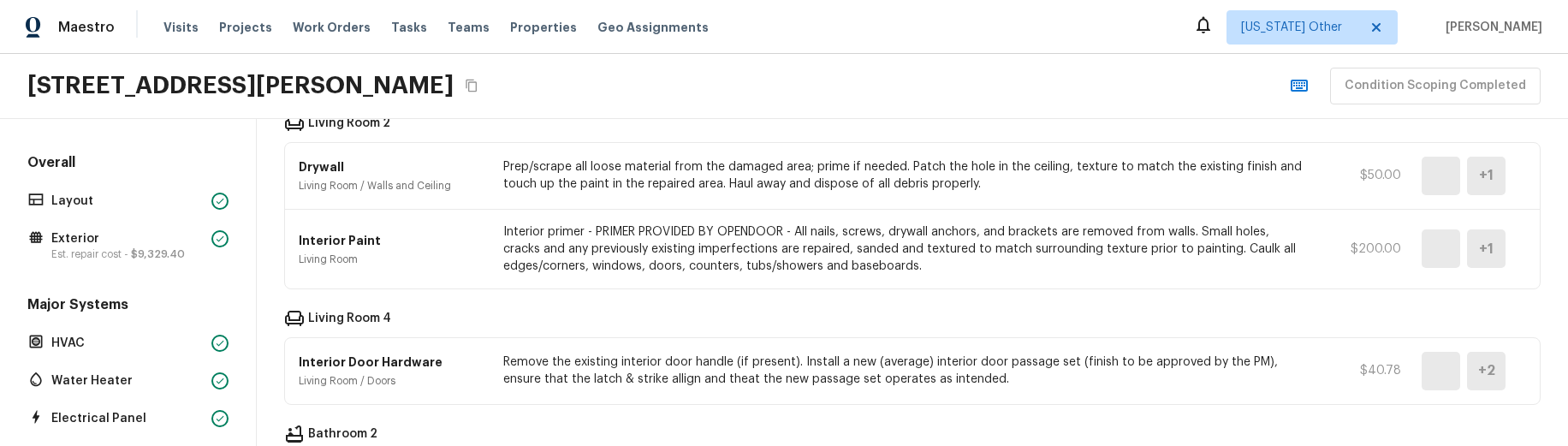
scroll to position [1394, 0]
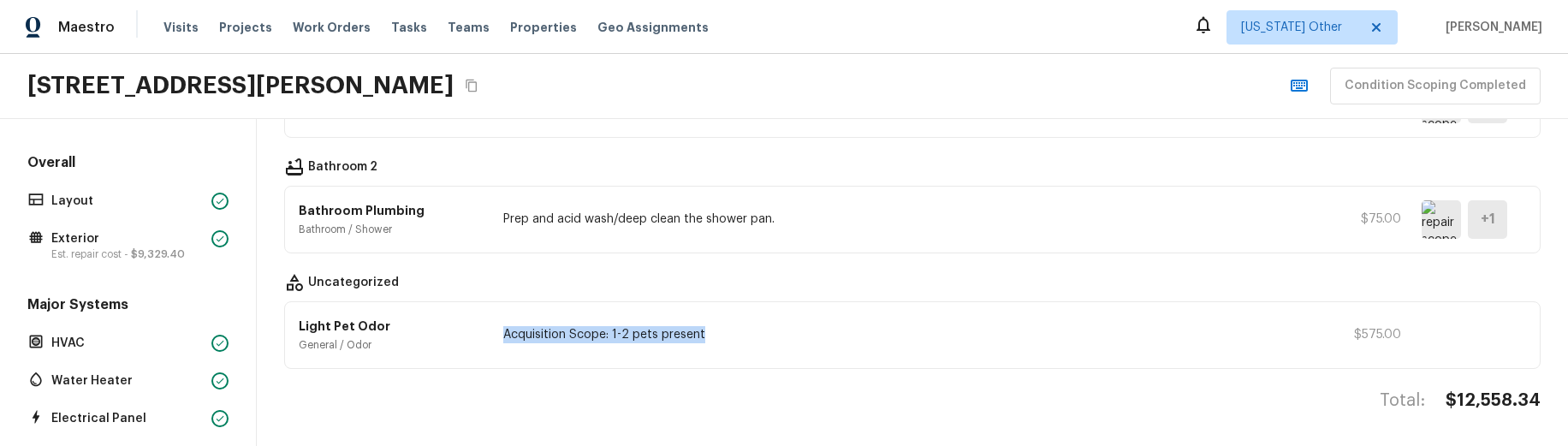
drag, startPoint x: 719, startPoint y: 333, endPoint x: 497, endPoint y: 338, distance: 222.1
click at [497, 338] on div "Light Pet Odor General / Odor Acquisition Scope: 1-2 pets present $575.00" at bounding box center [912, 335] width 1255 height 66
copy p "Acquisition Scope: 1-2 pets present"
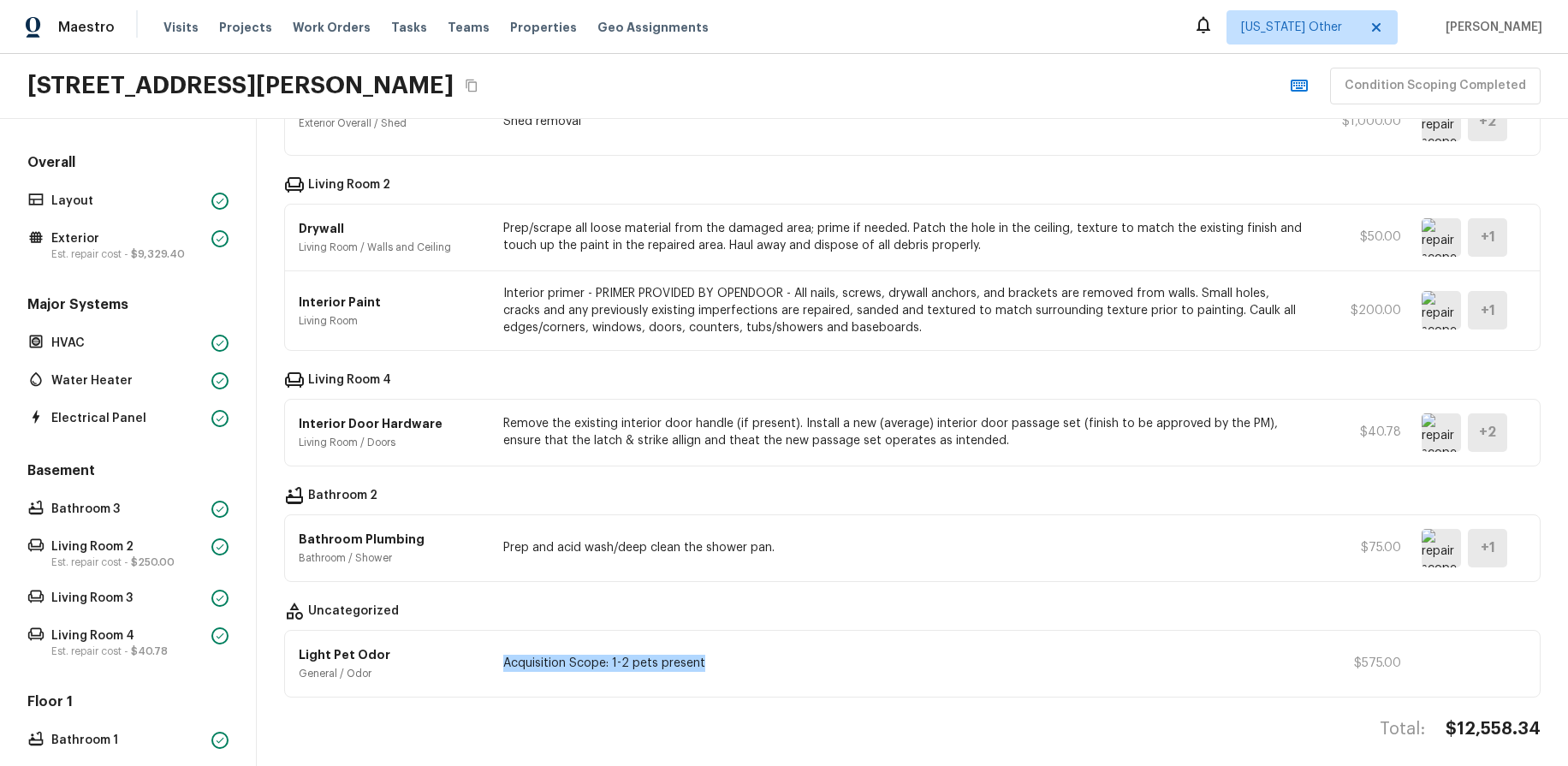
scroll to position [1075, 0]
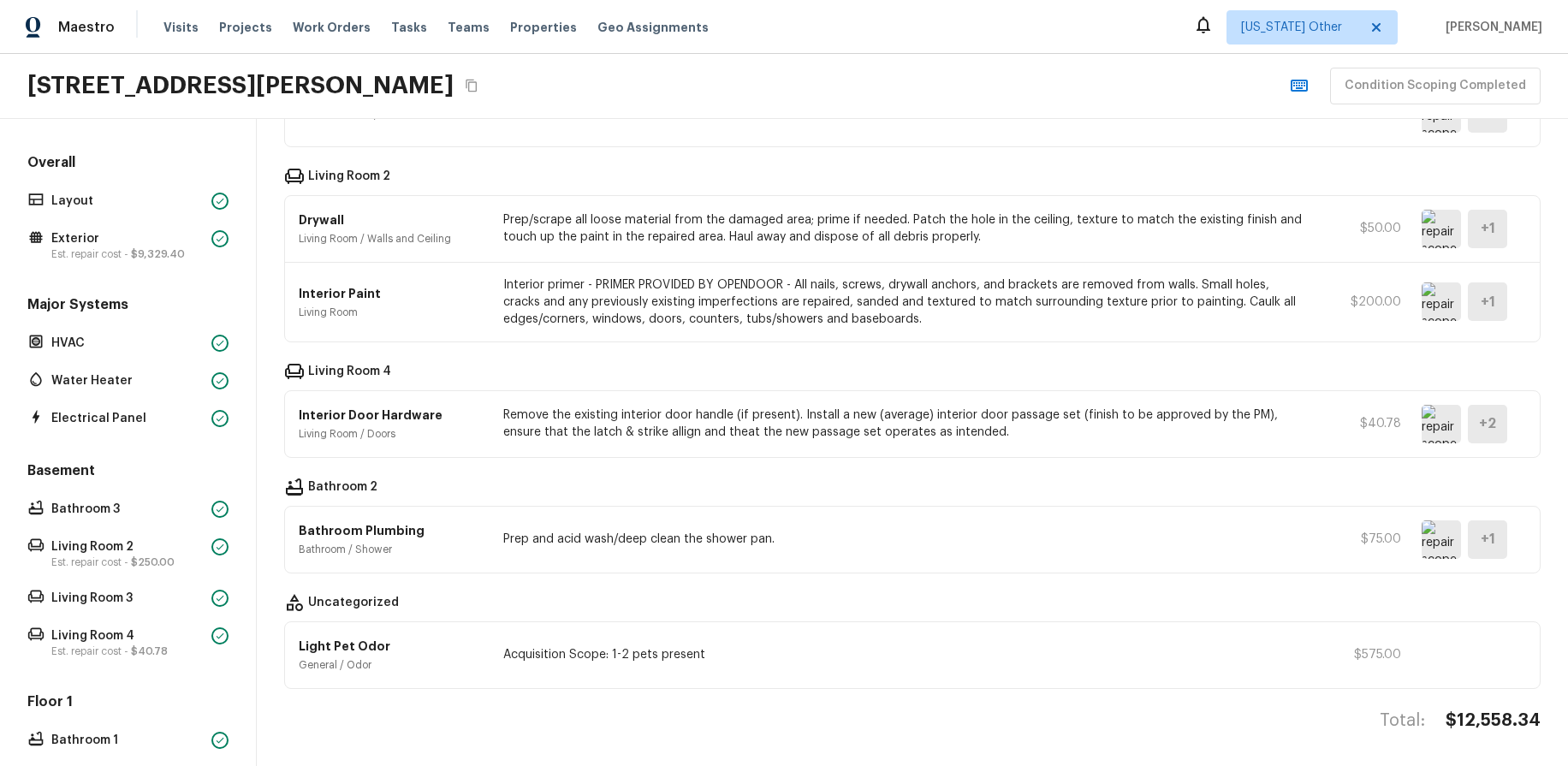
click at [900, 445] on p "Acquisition Scope: 1-2 pets present" at bounding box center [903, 654] width 800 height 17
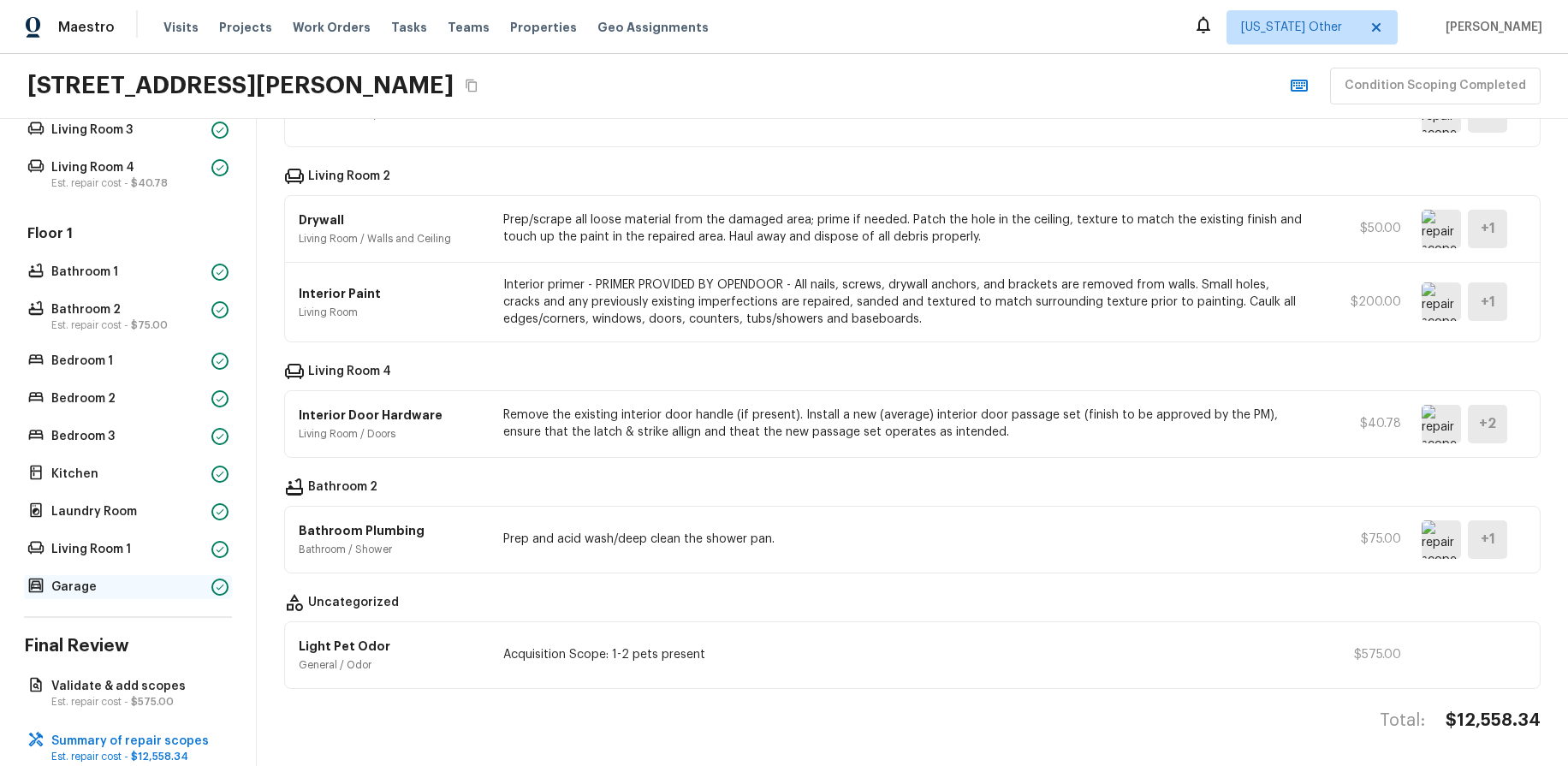
scroll to position [504, 0]
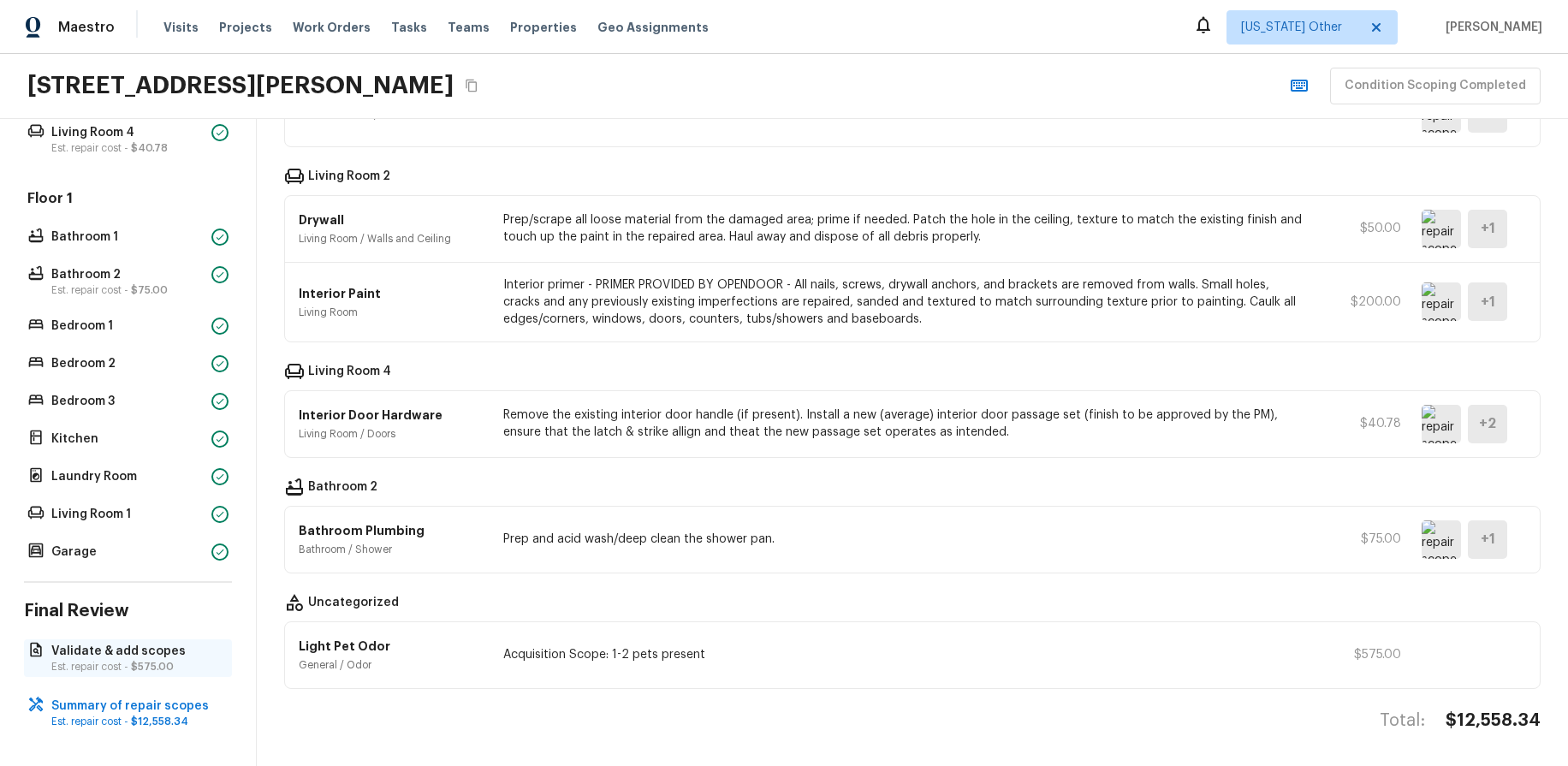
click at [163, 445] on p "Validate & add scopes" at bounding box center [136, 651] width 170 height 17
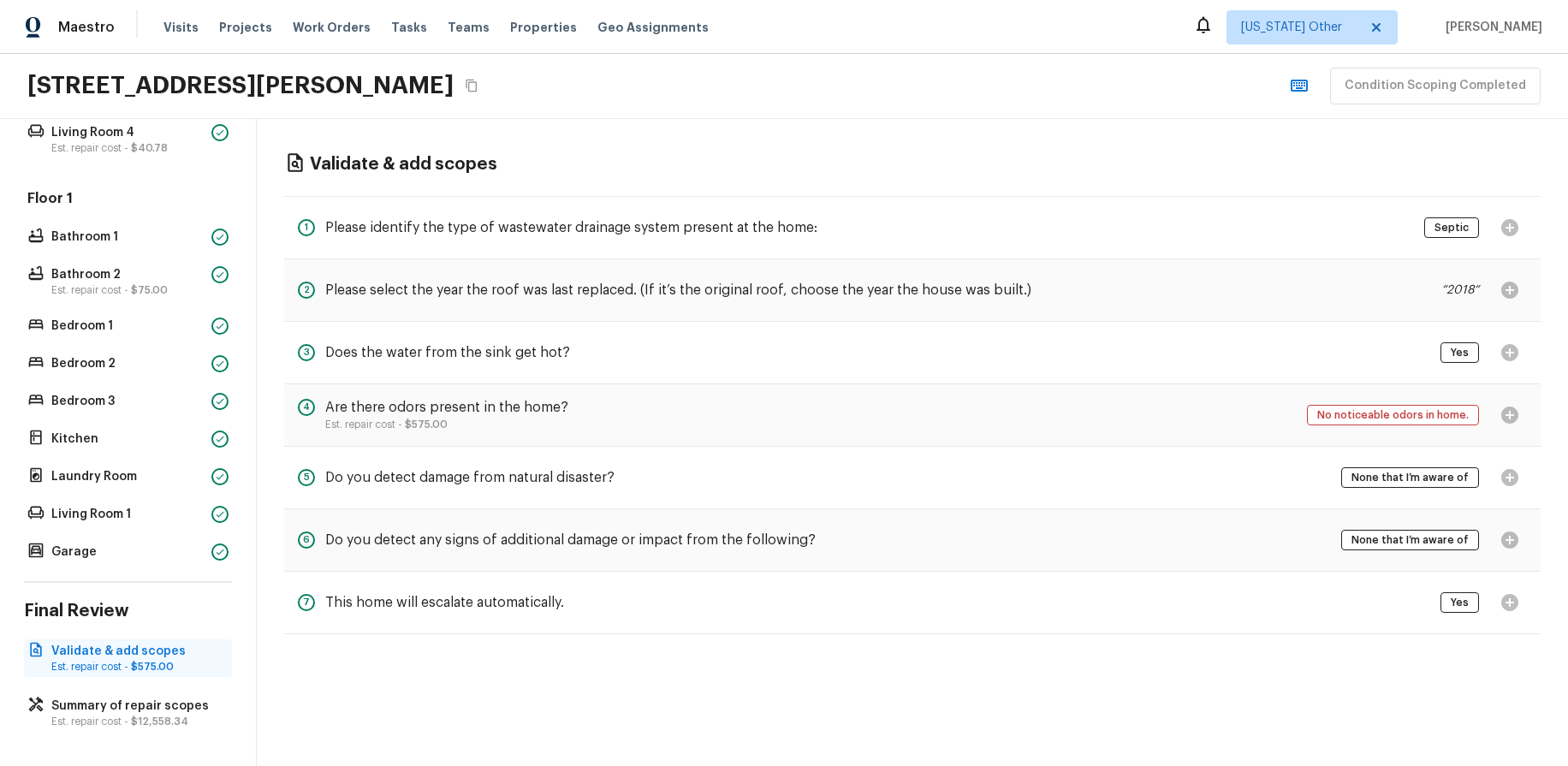
scroll to position [0, 0]
click at [139, 445] on p "Summary of repair scopes" at bounding box center [136, 706] width 170 height 17
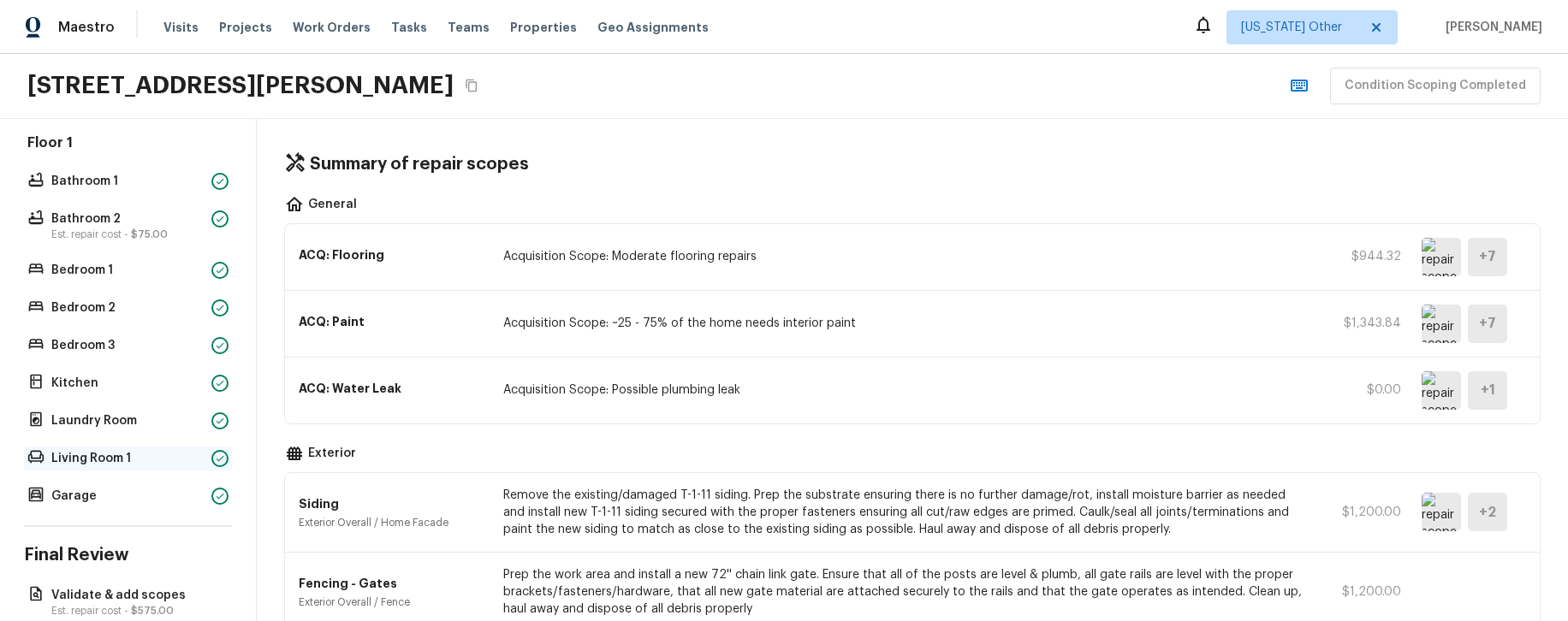
scroll to position [647, 0]
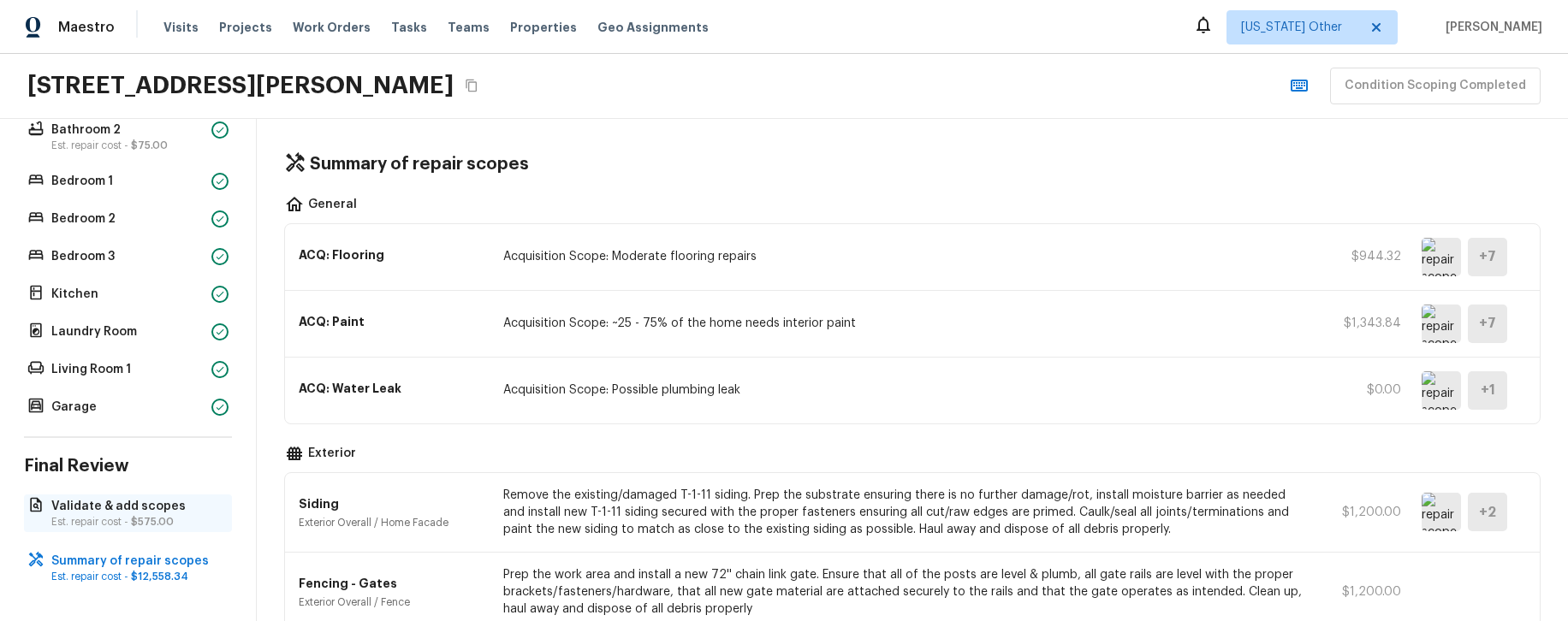
click at [140, 445] on span "$575.00" at bounding box center [152, 522] width 43 height 10
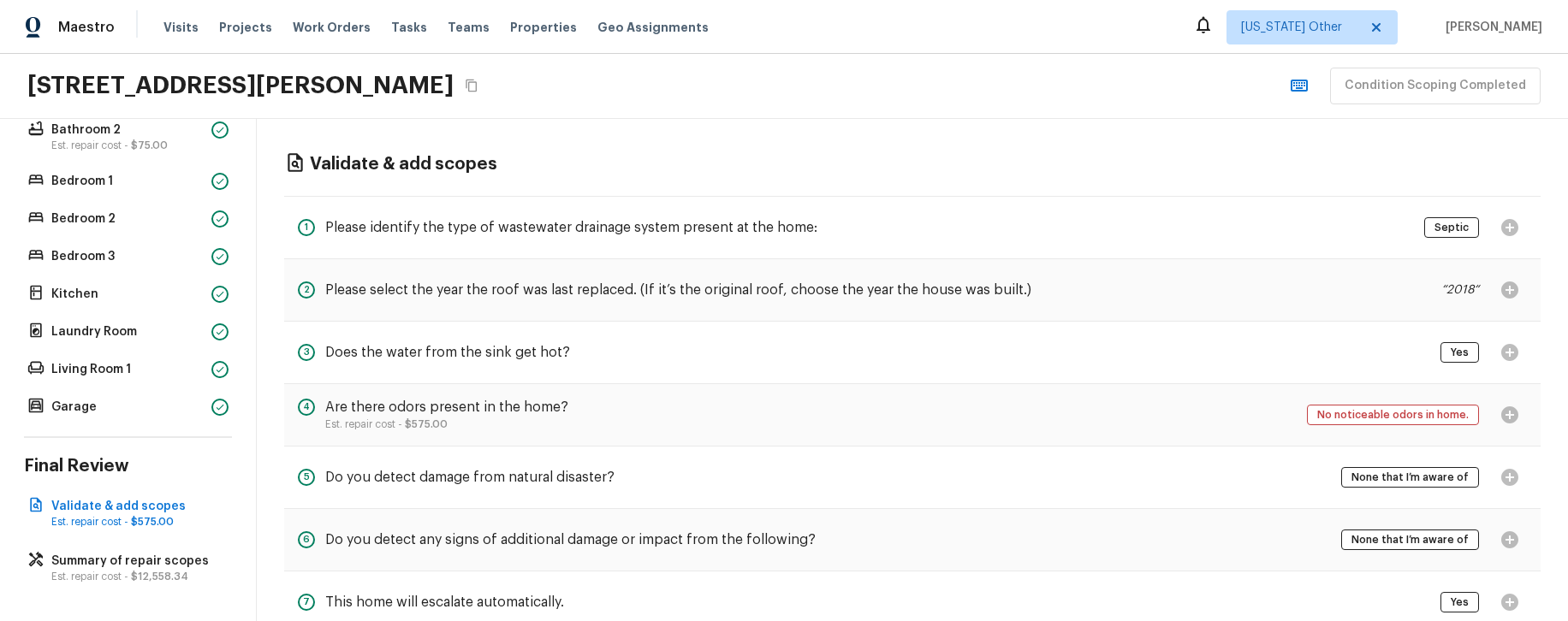
scroll to position [47, 0]
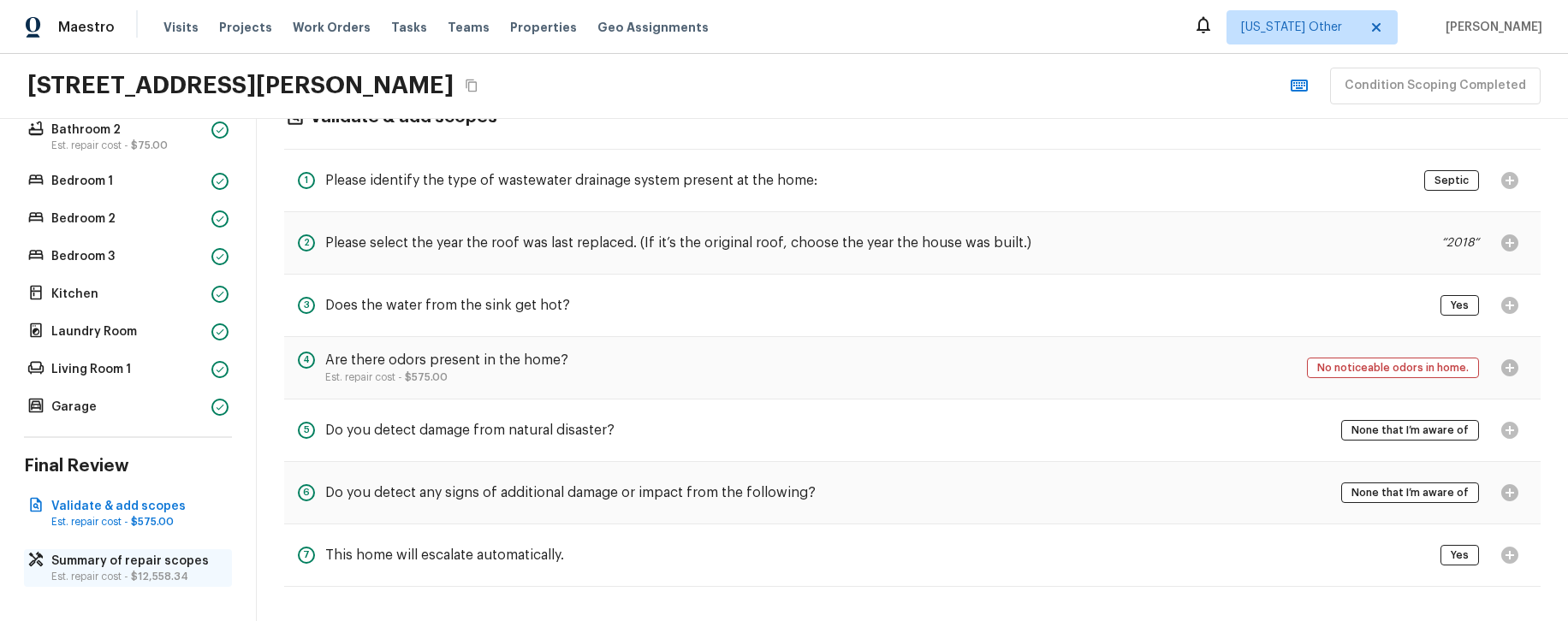
click at [114, 445] on p "Summary of repair scopes" at bounding box center [136, 561] width 170 height 17
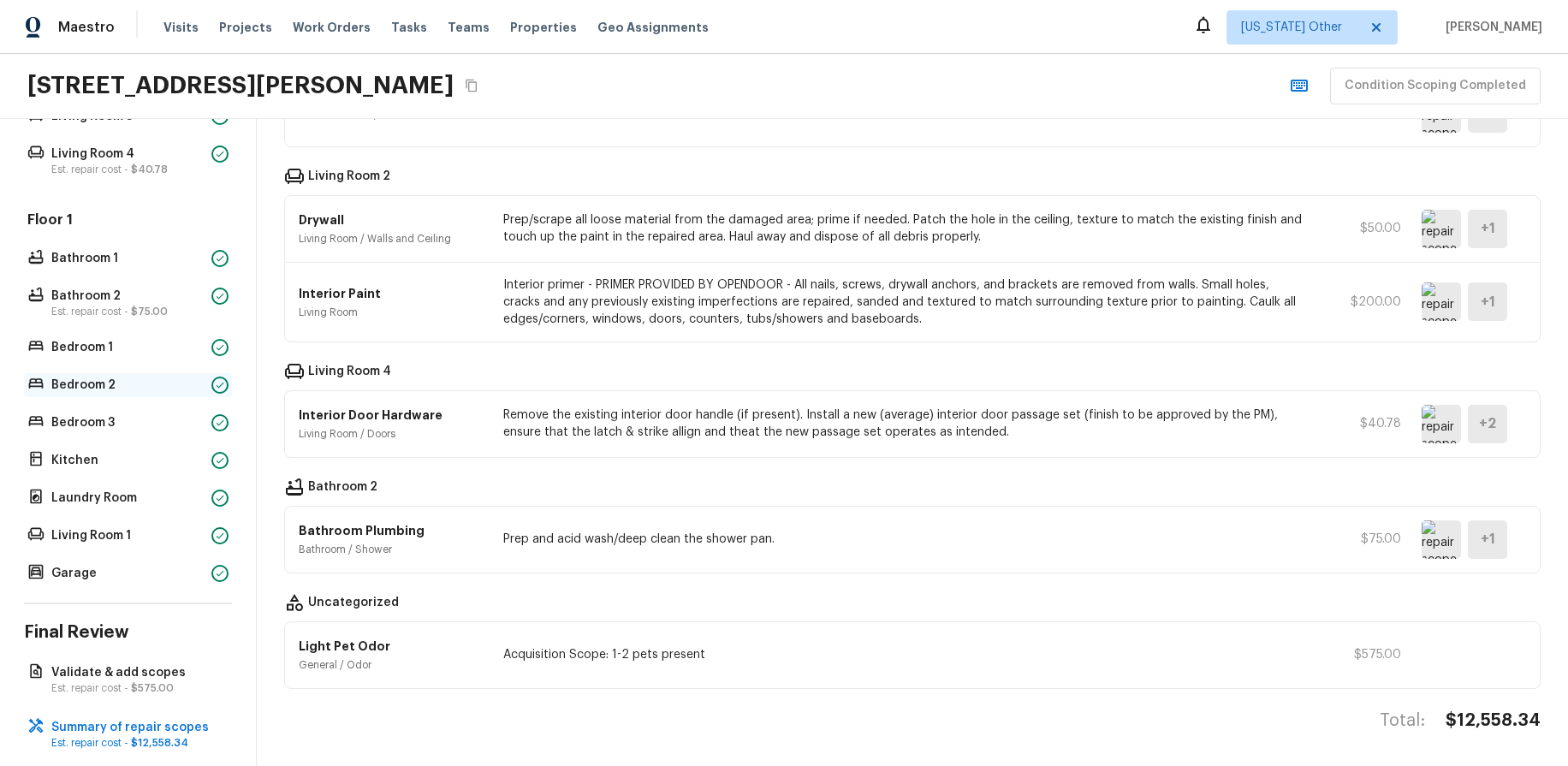
scroll to position [504, 0]
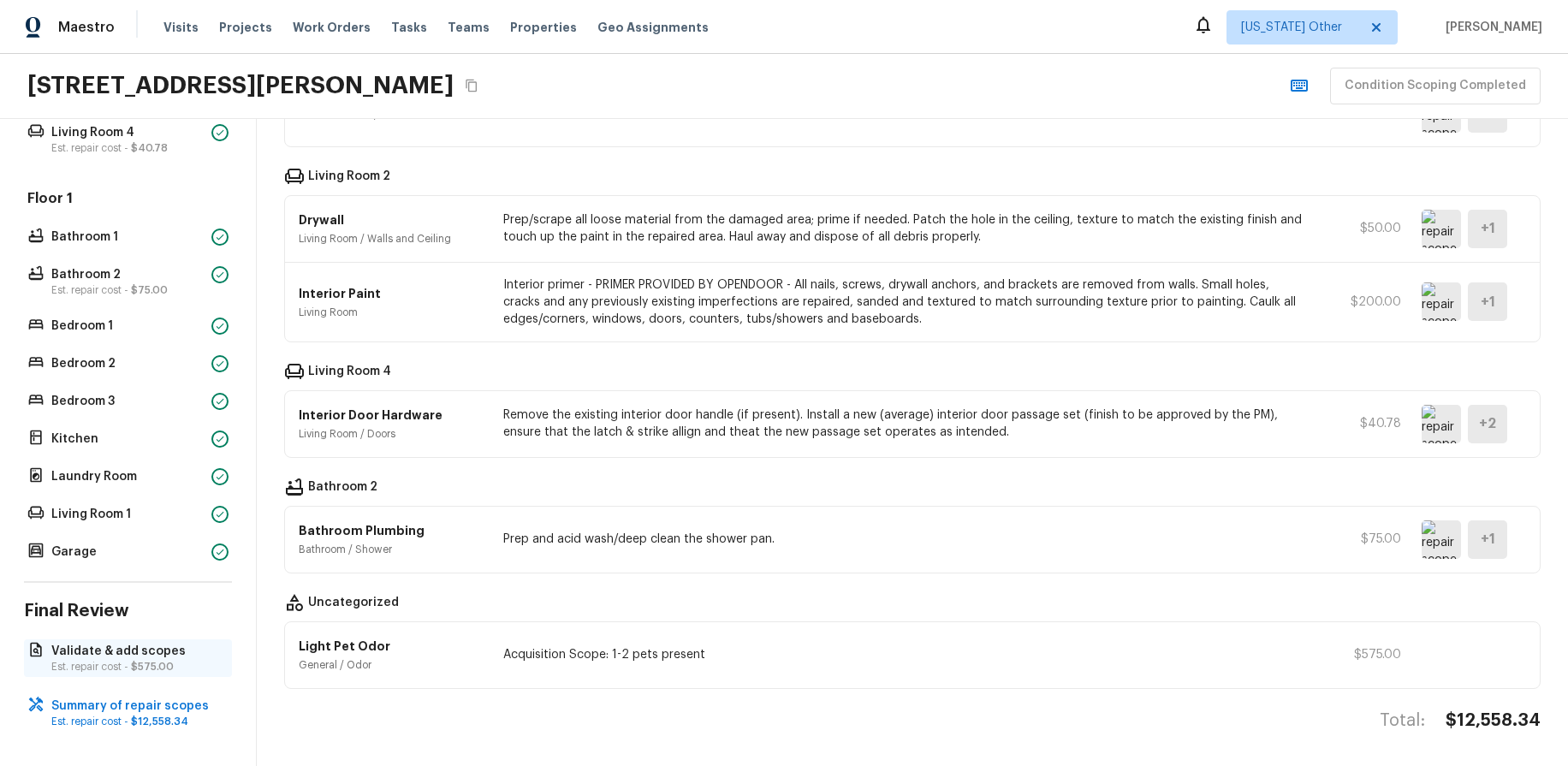
click at [111, 445] on p "Validate & add scopes" at bounding box center [136, 651] width 170 height 17
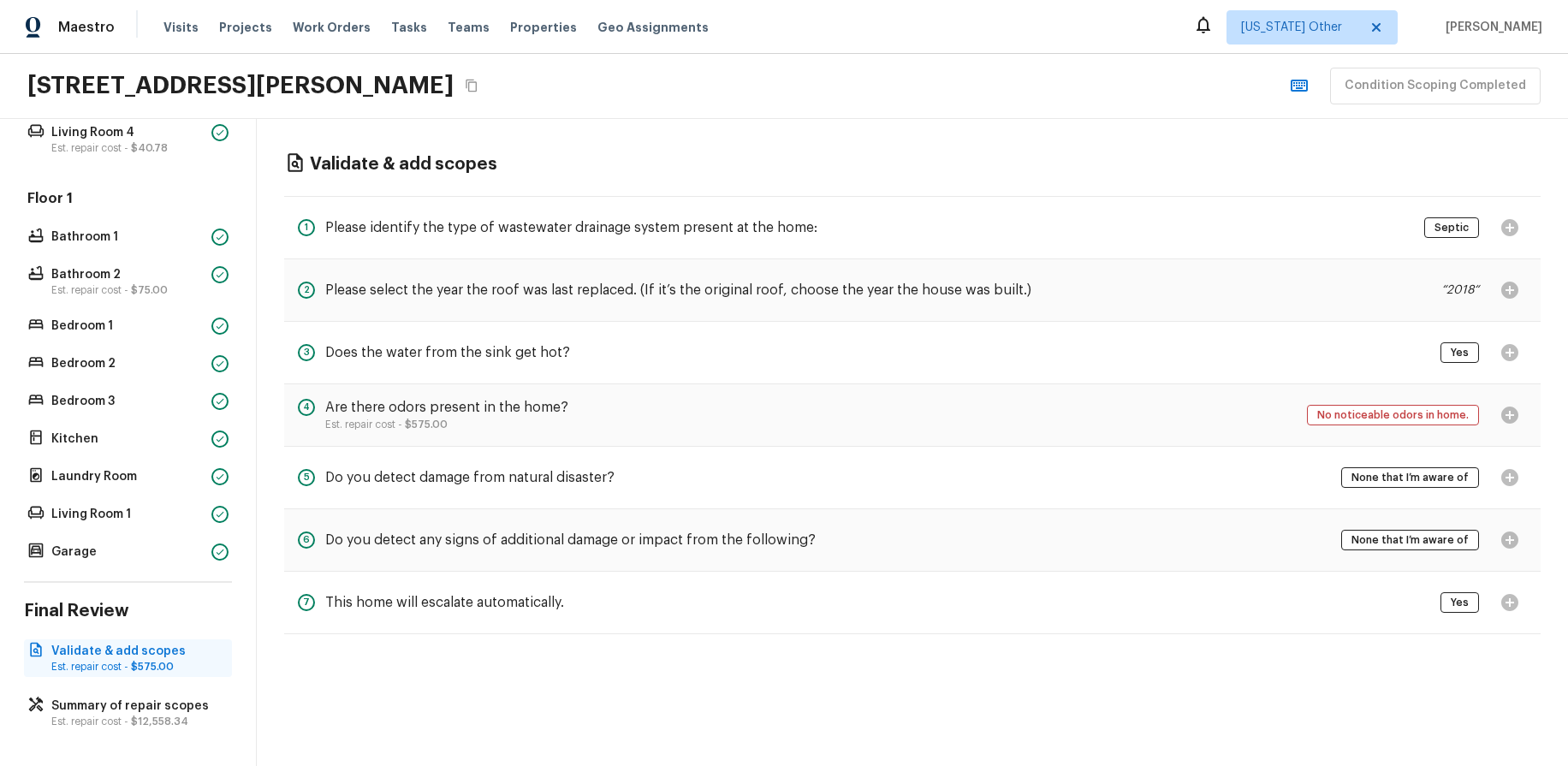
scroll to position [0, 0]
click at [140, 445] on p "Summary of repair scopes" at bounding box center [136, 706] width 170 height 17
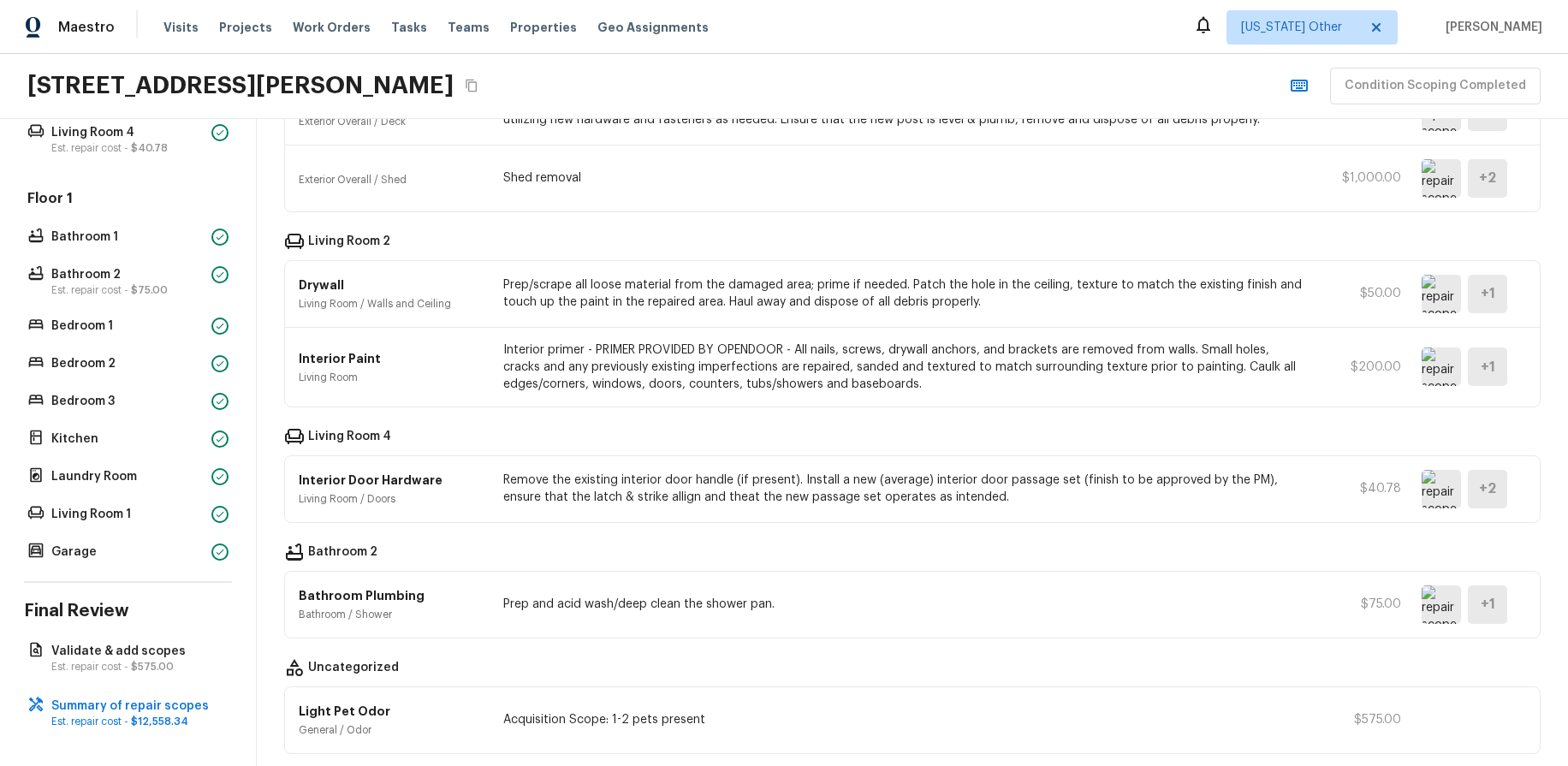
scroll to position [1075, 0]
